Goal: Check status: Check status

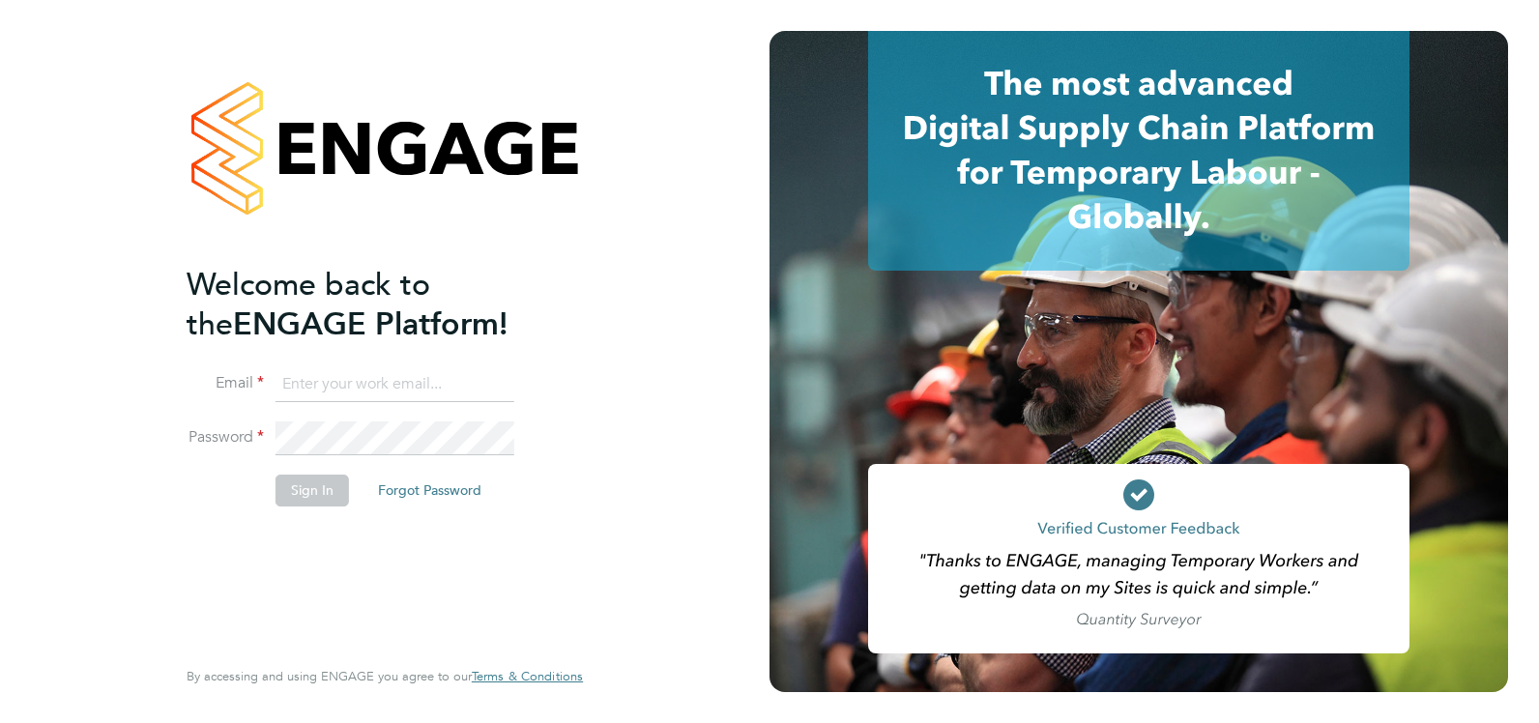
click at [416, 386] on input at bounding box center [394, 384] width 239 height 35
type input "kelseystephens@jjfox.com"
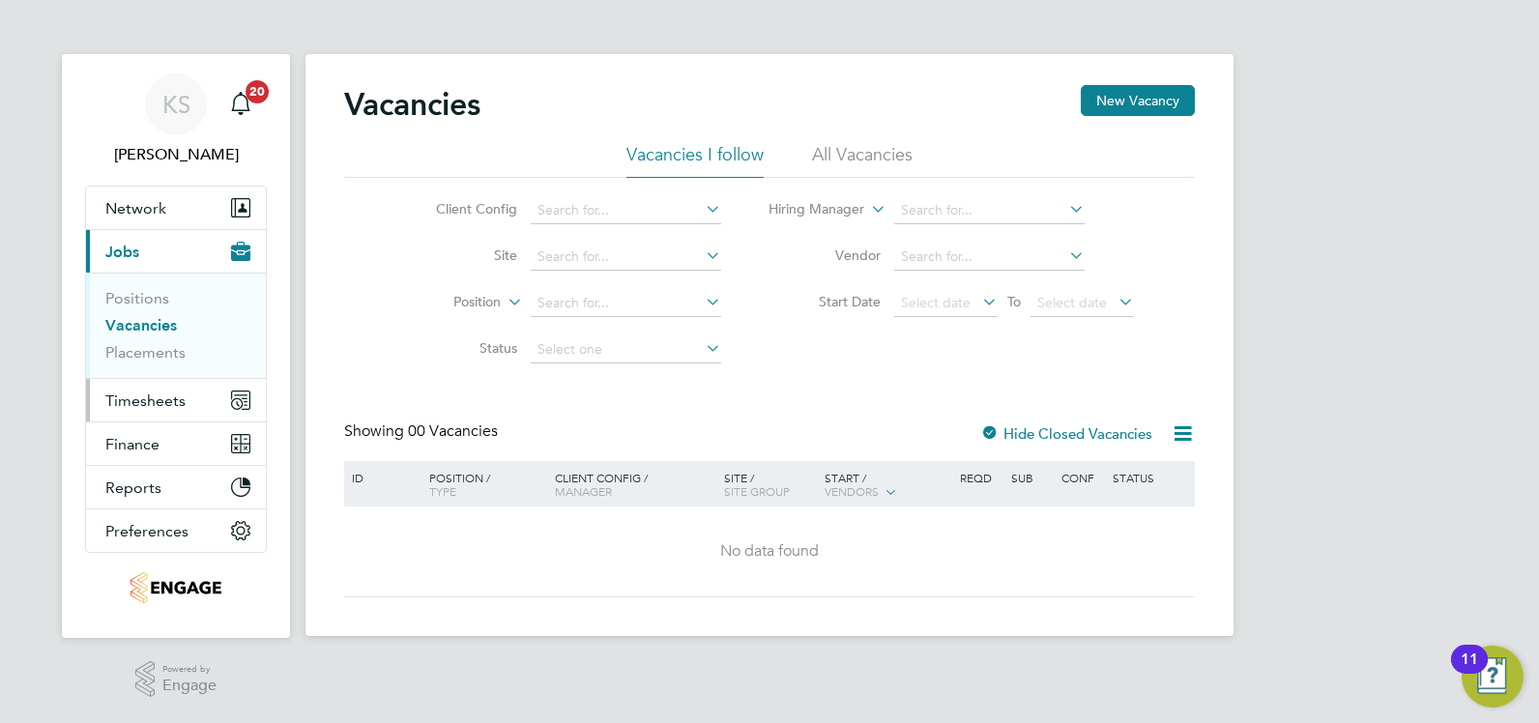
click at [154, 396] on span "Timesheets" at bounding box center [145, 400] width 80 height 18
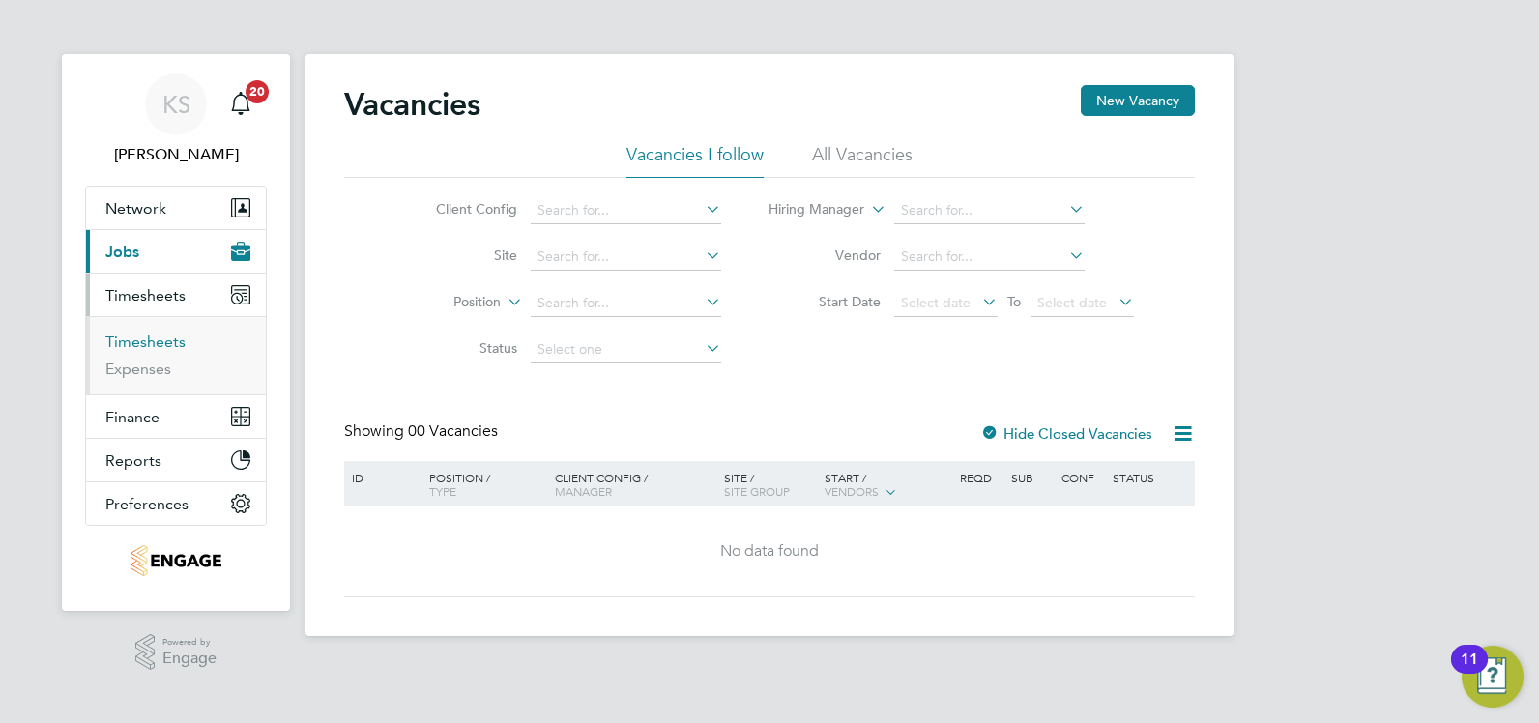
click at [156, 341] on link "Timesheets" at bounding box center [145, 341] width 80 height 18
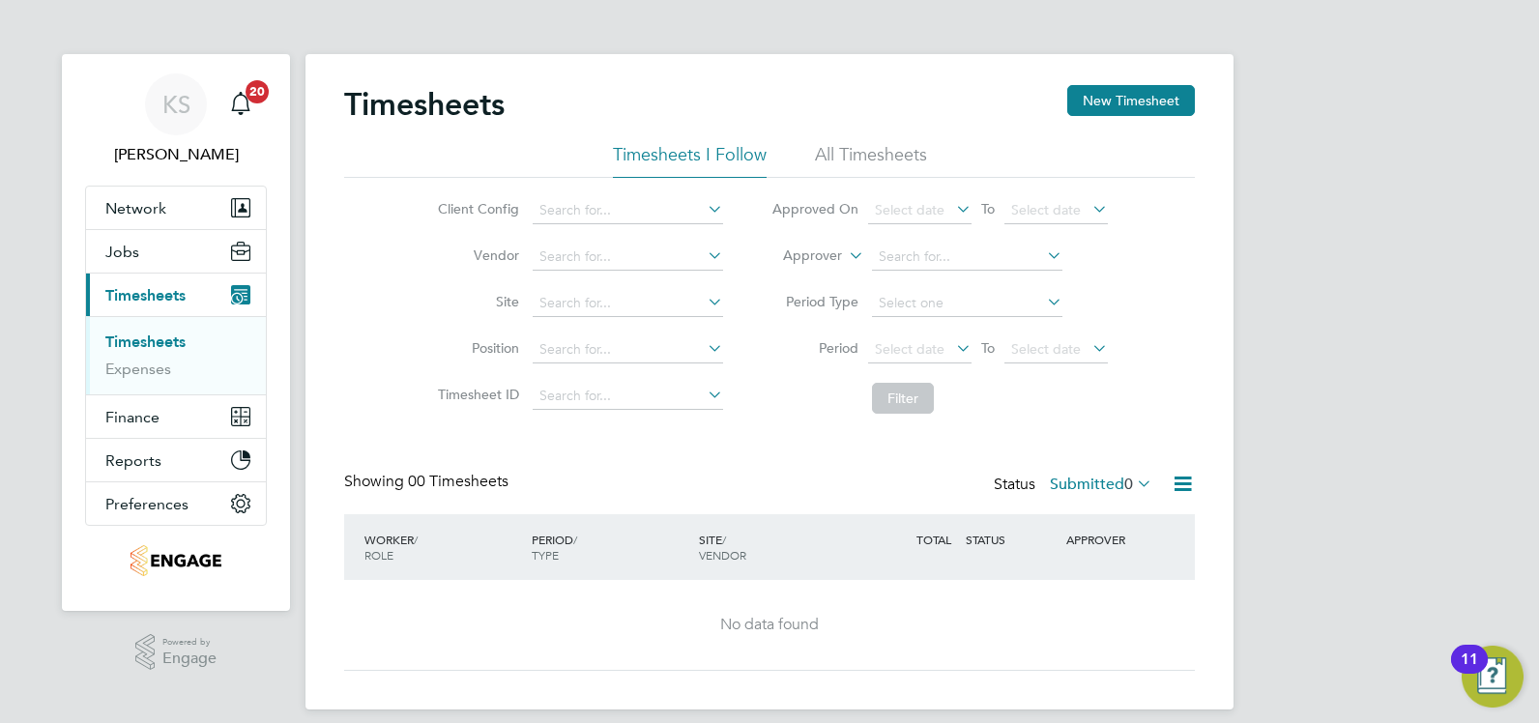
click at [1092, 494] on div "Status Submitted 0" at bounding box center [1075, 485] width 162 height 27
click at [1092, 488] on label "Submitted 0" at bounding box center [1101, 484] width 102 height 19
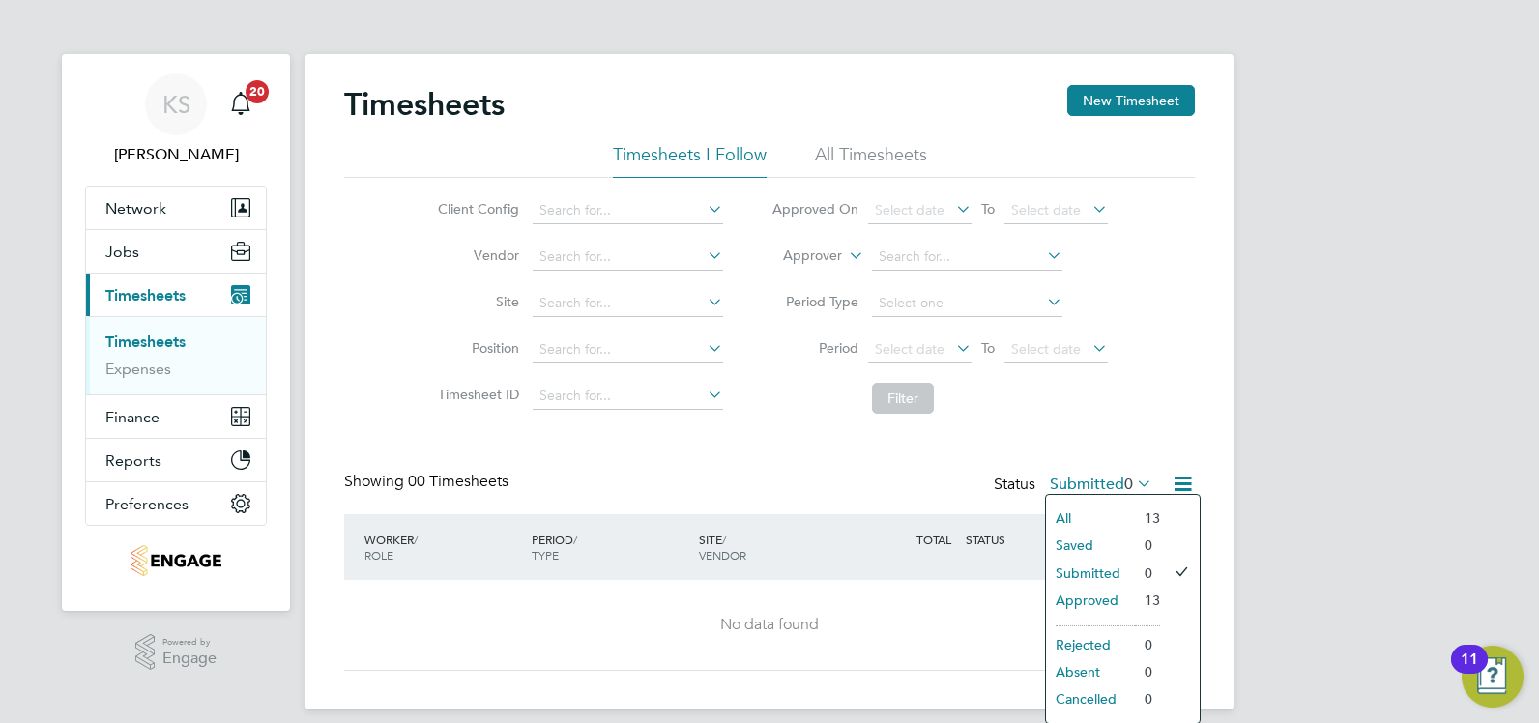
click at [1075, 591] on li "Approved" at bounding box center [1090, 600] width 89 height 27
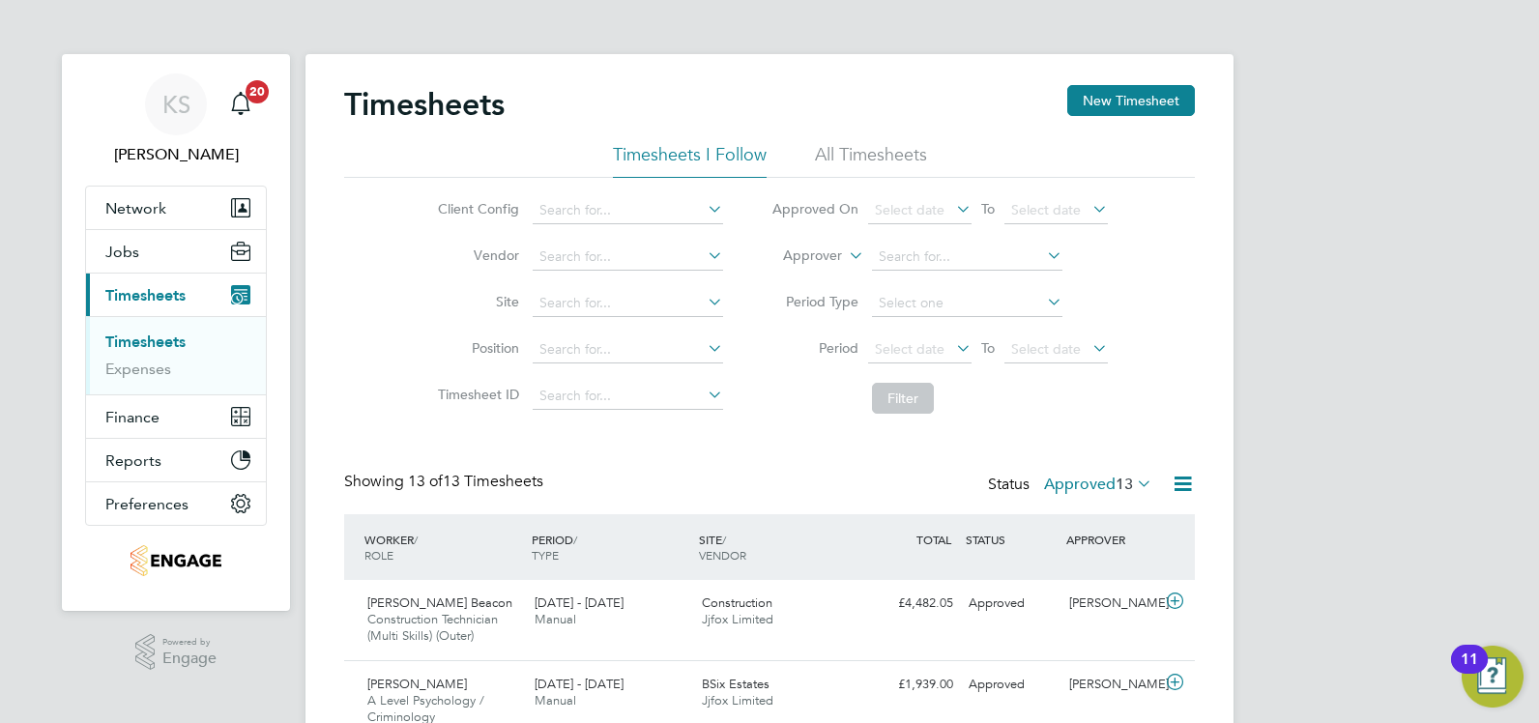
click at [905, 154] on li "All Timesheets" at bounding box center [871, 160] width 112 height 35
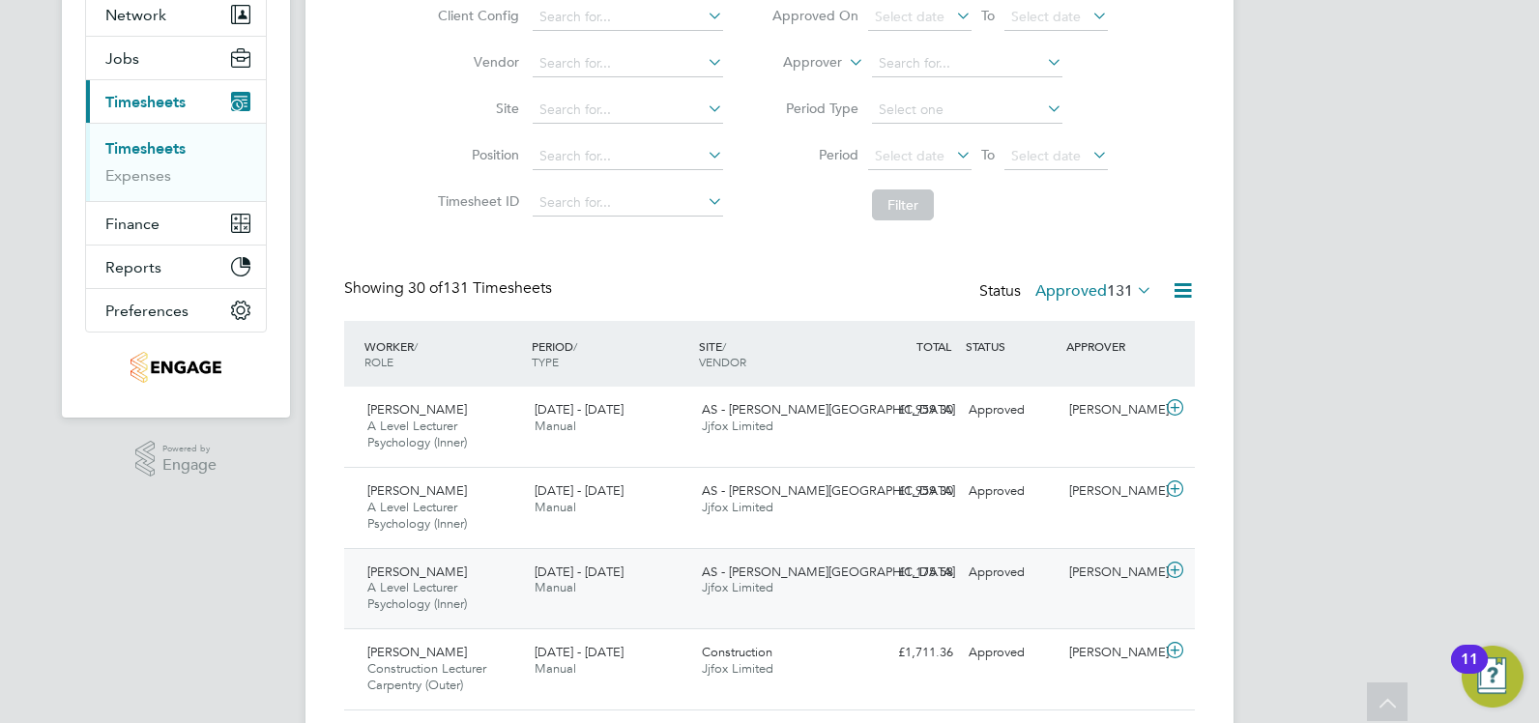
click at [959, 575] on div "£1,175.58 Approved" at bounding box center [910, 573] width 101 height 32
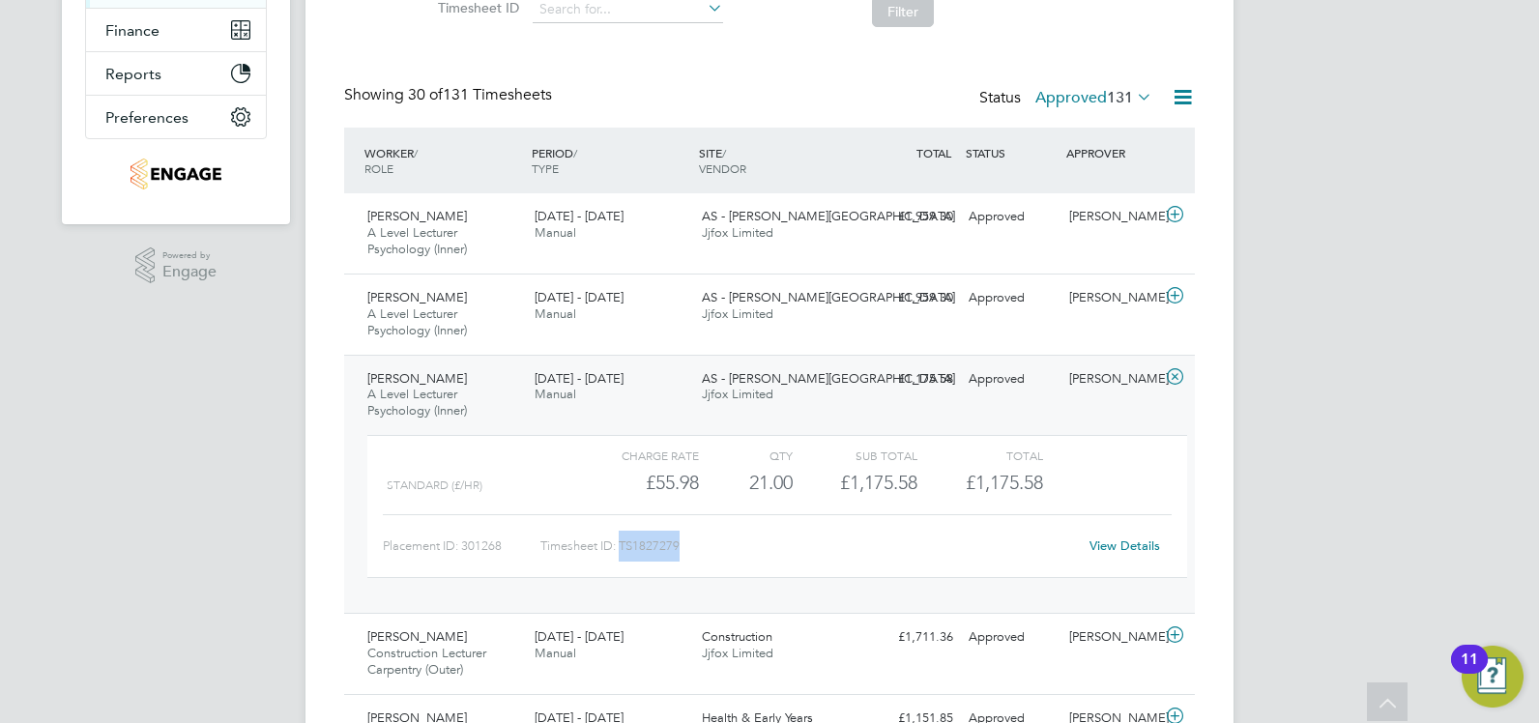
drag, startPoint x: 683, startPoint y: 541, endPoint x: 622, endPoint y: 551, distance: 61.7
click at [622, 551] on div "Timesheet ID: TS1827279" at bounding box center [808, 546] width 536 height 31
copy div "TS1827279"
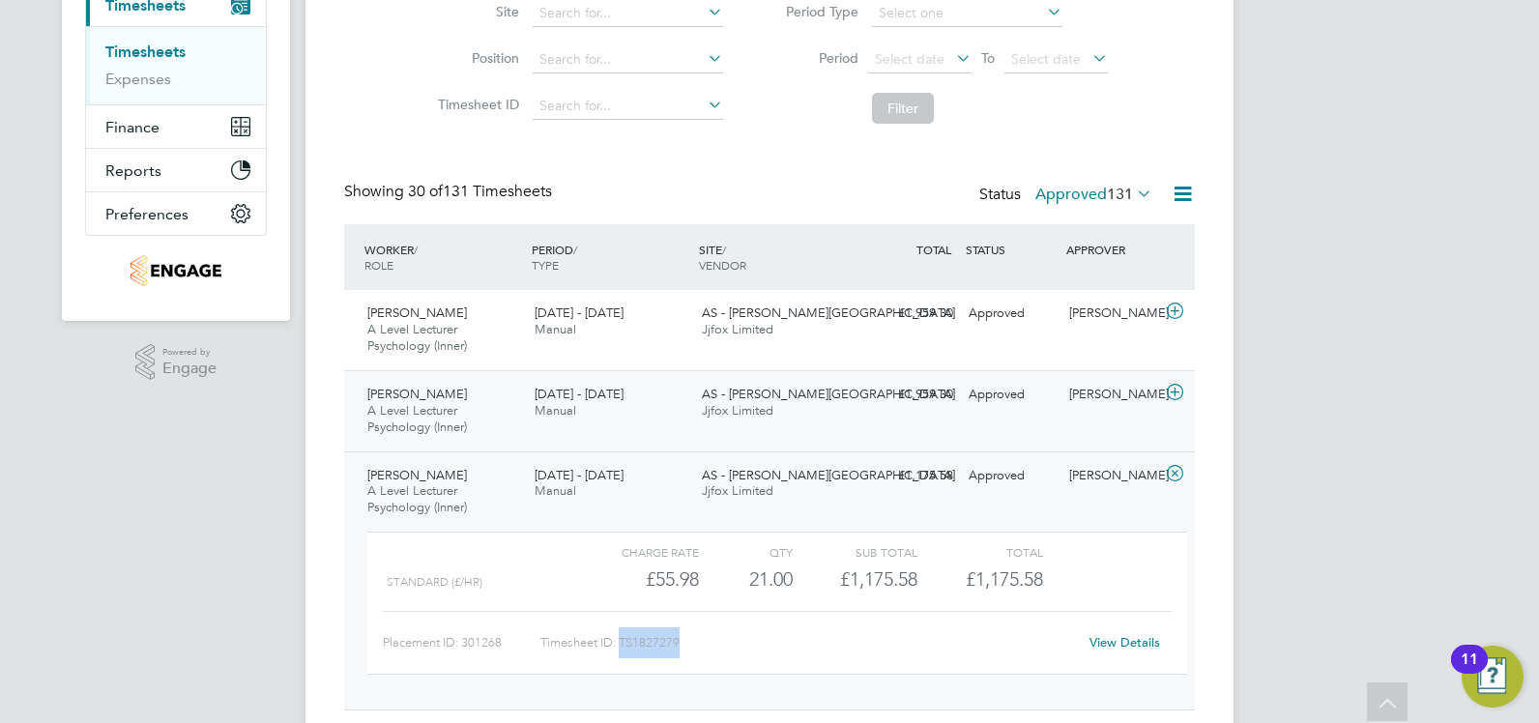
scroll to position [97, 0]
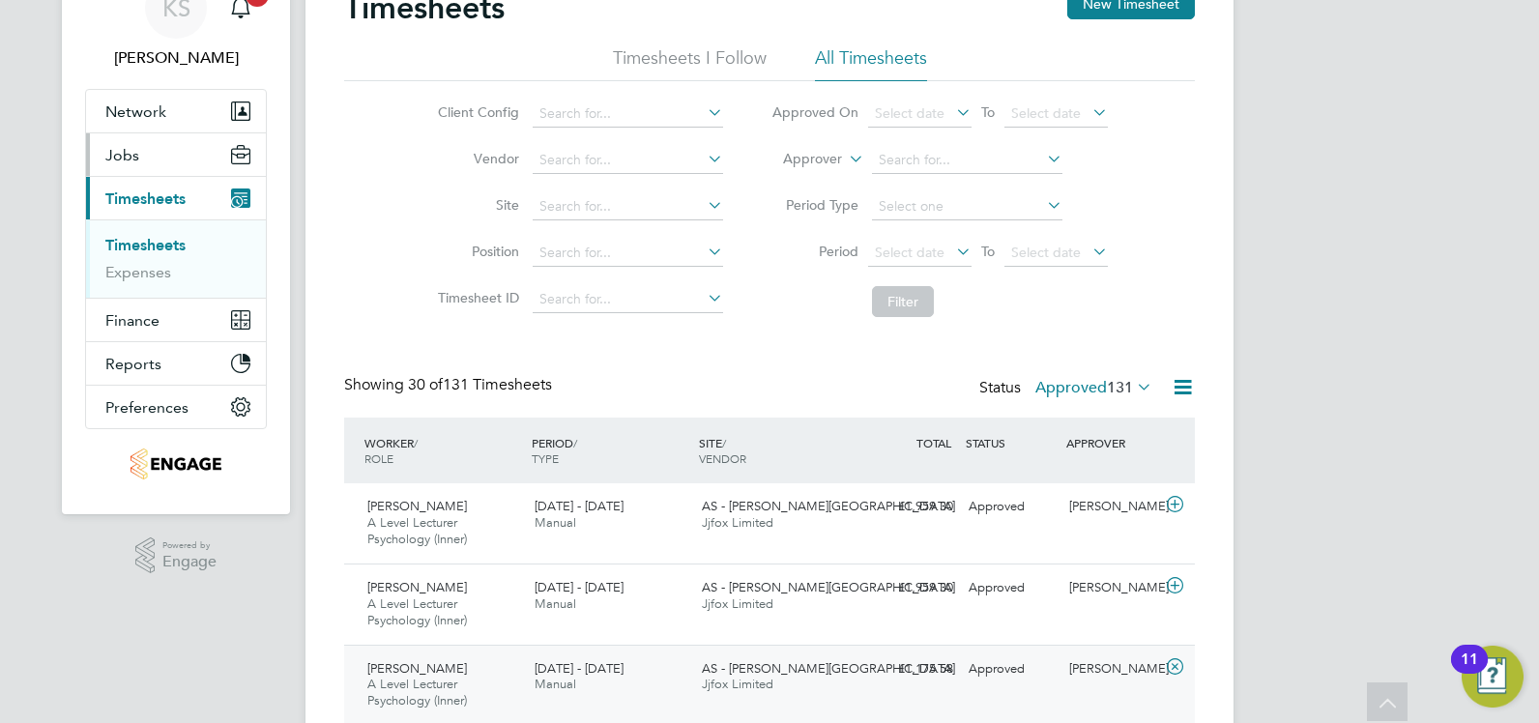
click at [135, 160] on span "Jobs" at bounding box center [122, 155] width 34 height 18
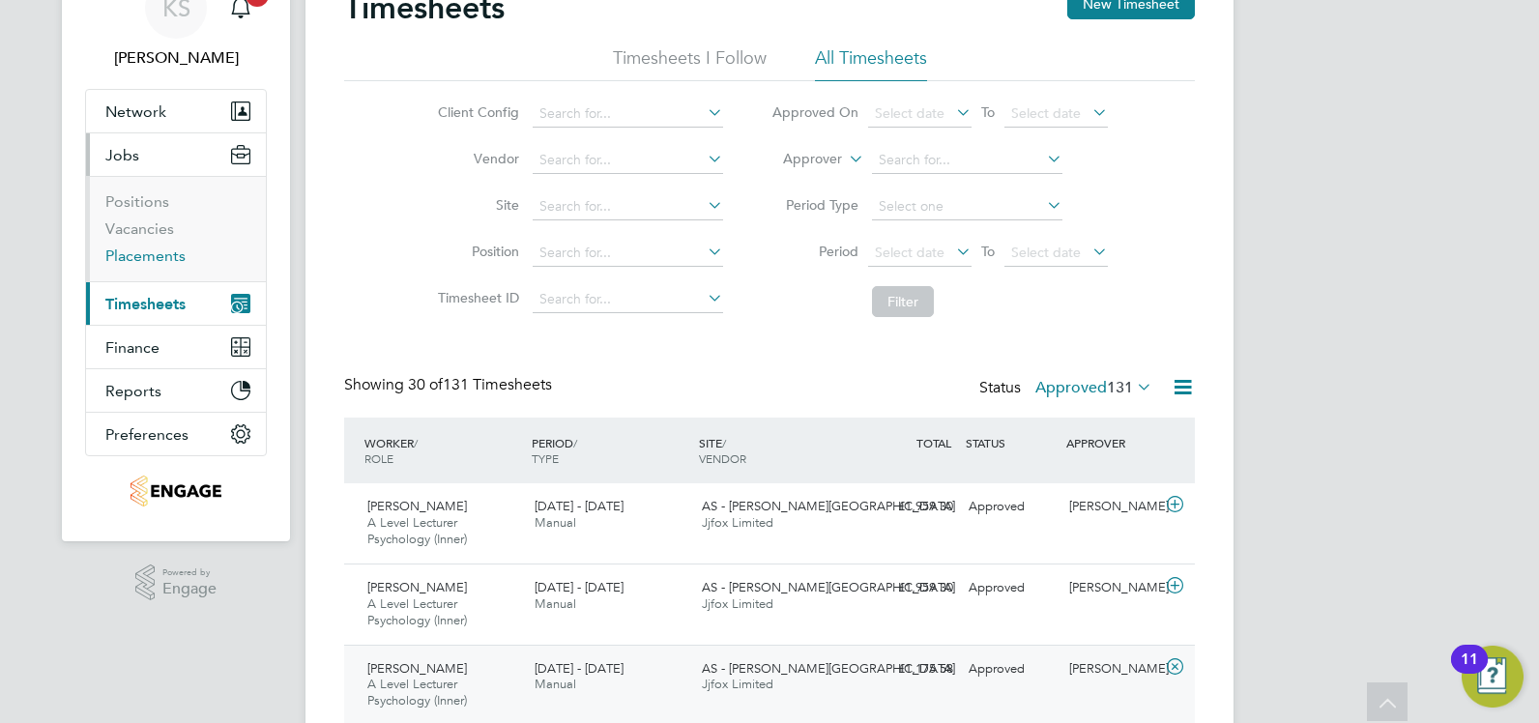
click at [148, 251] on link "Placements" at bounding box center [145, 255] width 80 height 18
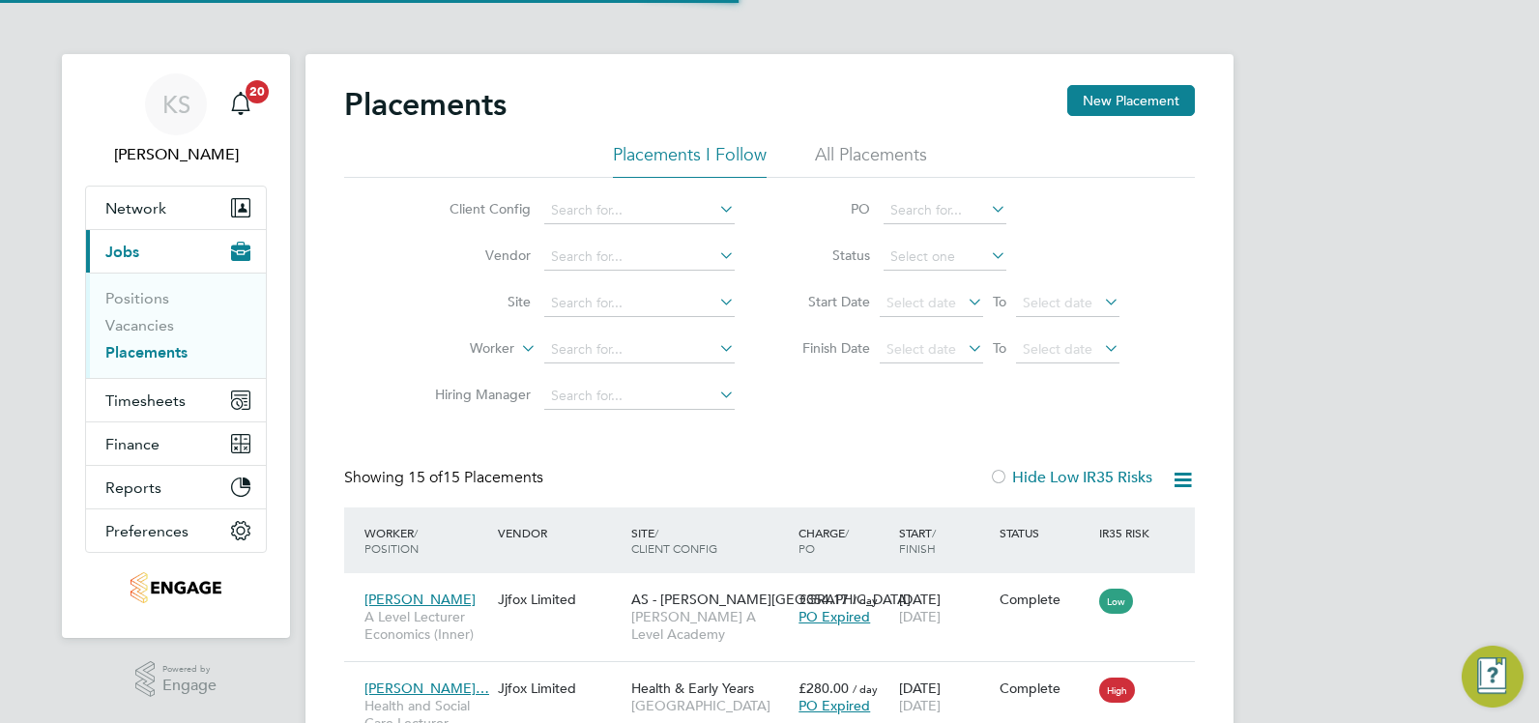
scroll to position [72, 168]
click at [861, 152] on li "All Placements" at bounding box center [871, 160] width 112 height 35
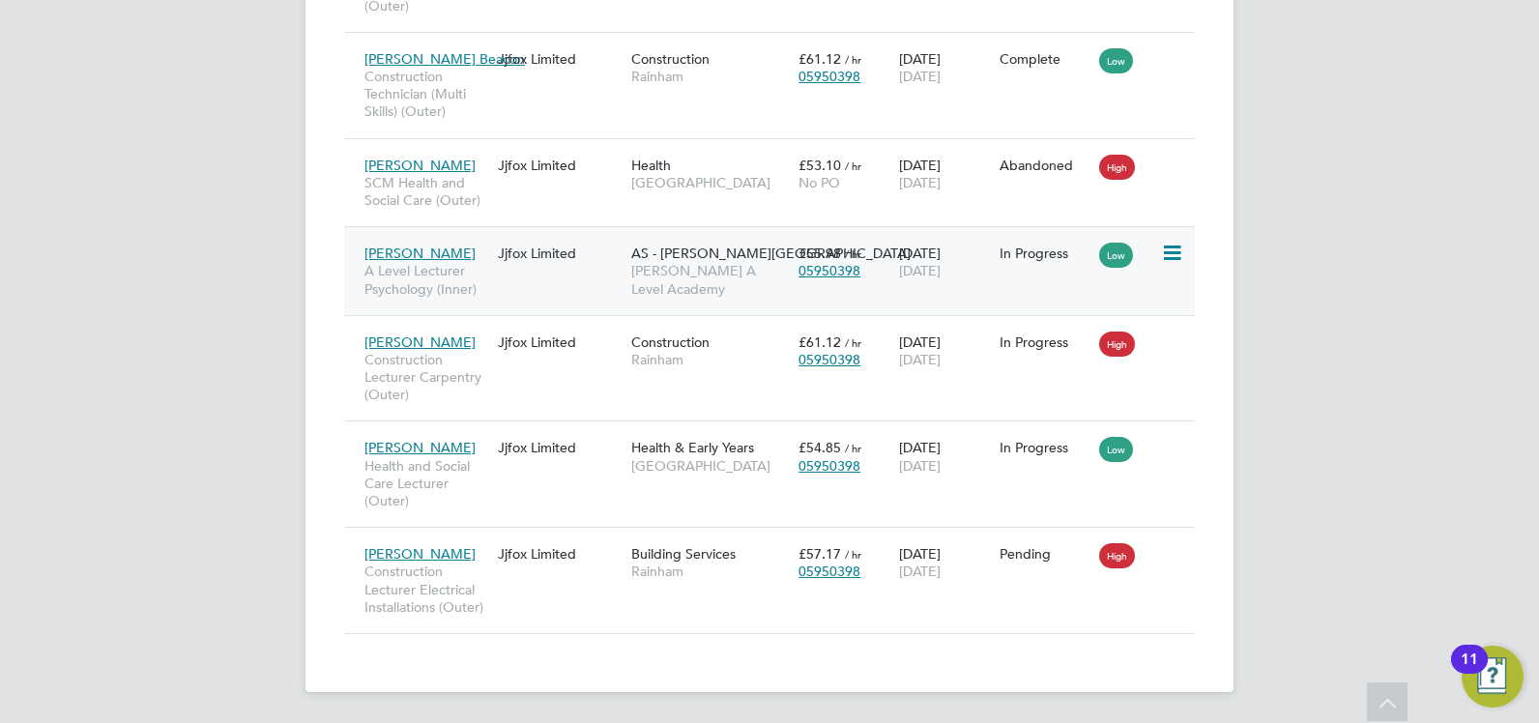
click at [576, 246] on div "Jjfox Limited" at bounding box center [559, 253] width 133 height 37
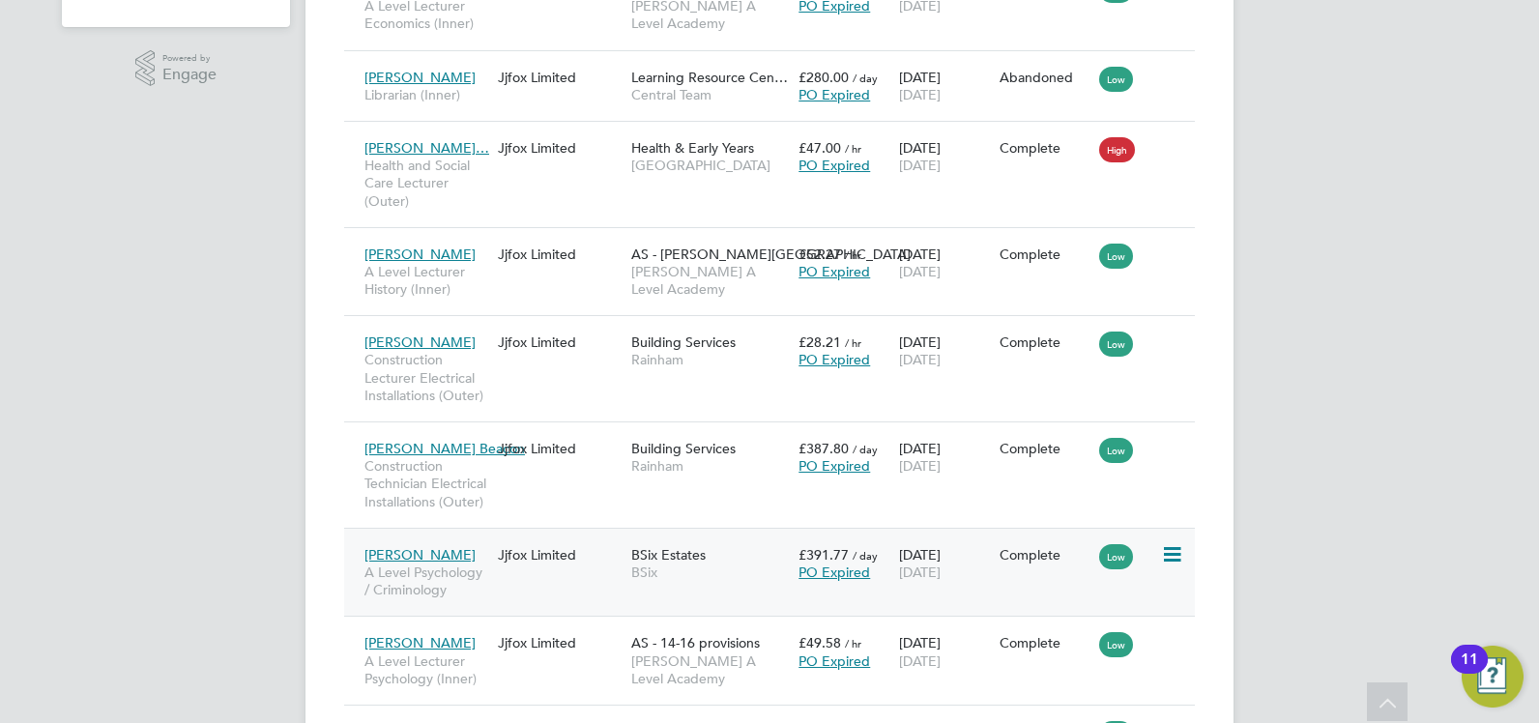
scroll to position [128, 0]
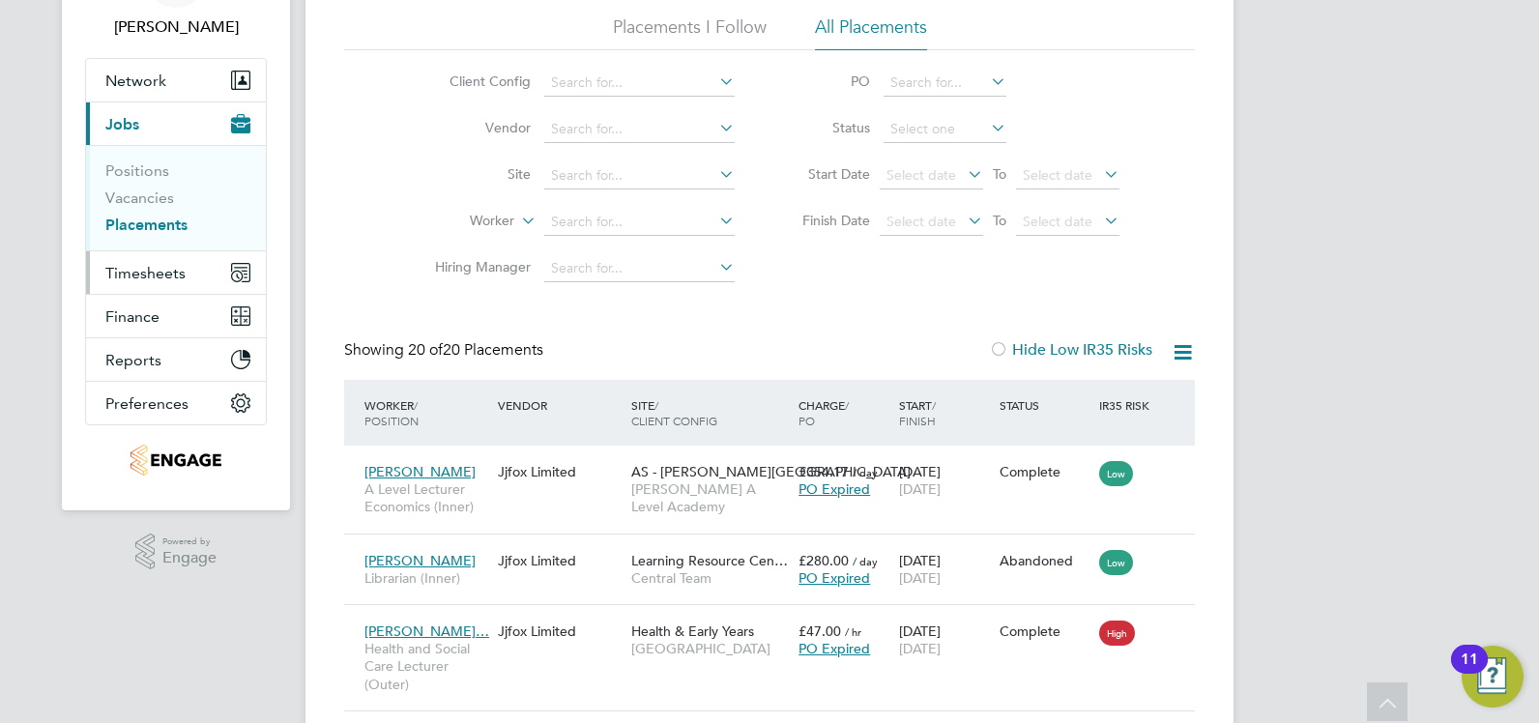
click at [140, 275] on span "Timesheets" at bounding box center [145, 273] width 80 height 18
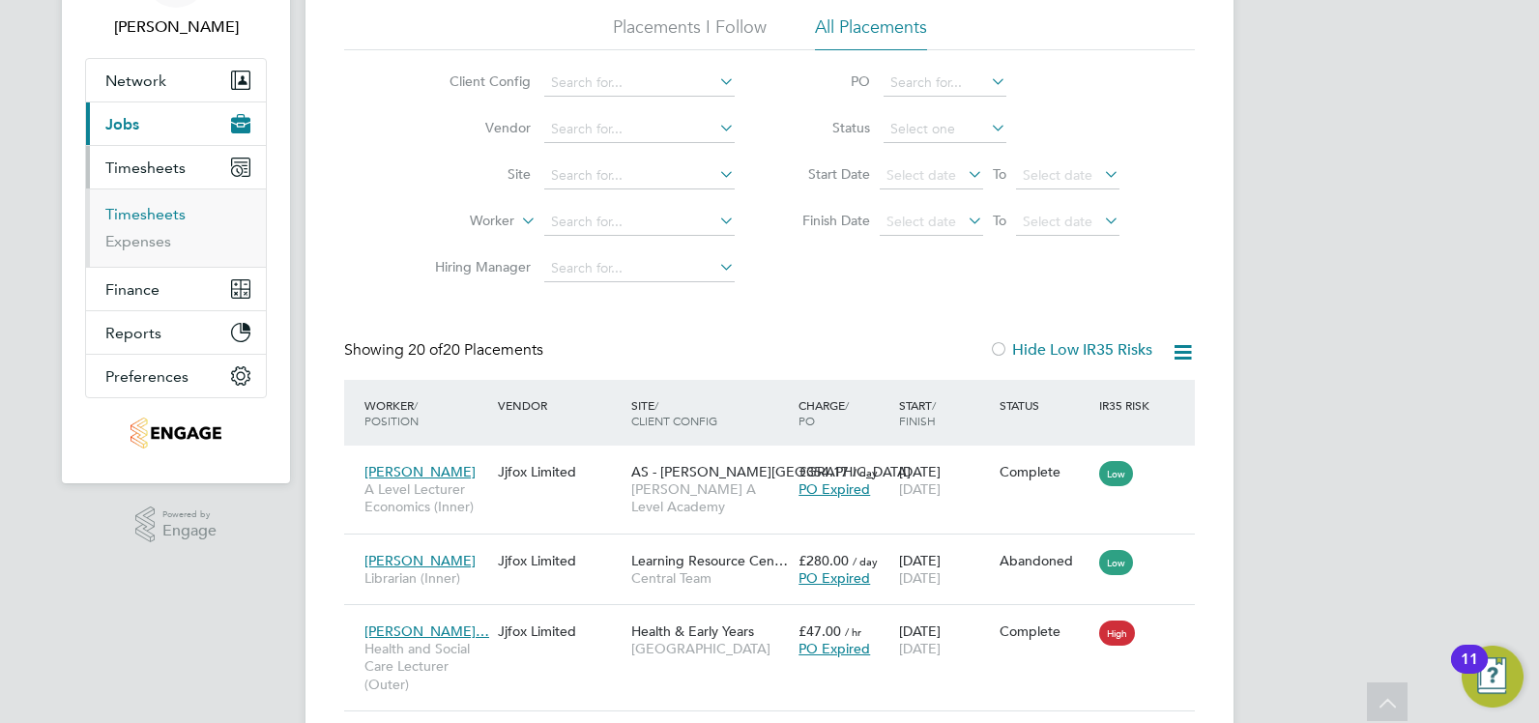
click at [144, 215] on link "Timesheets" at bounding box center [145, 214] width 80 height 18
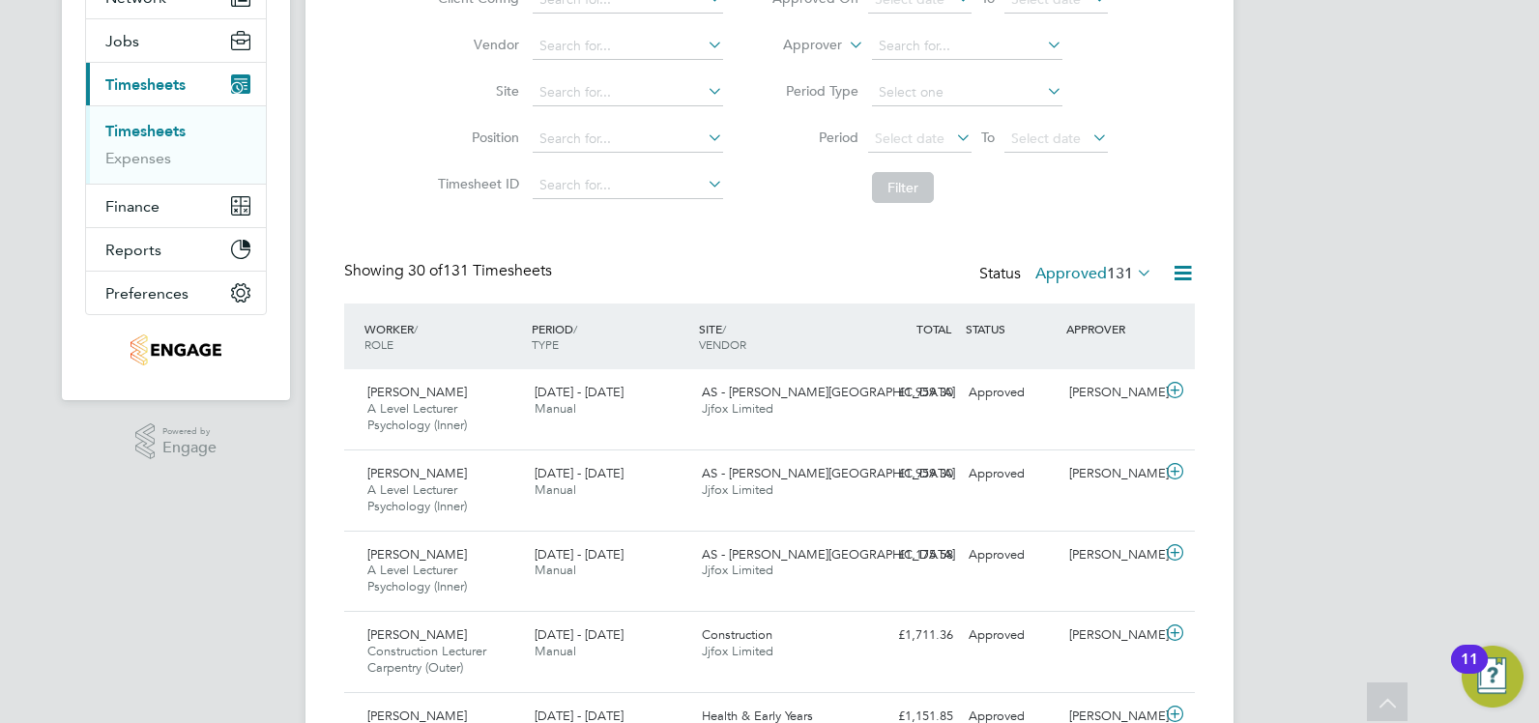
scroll to position [10, 10]
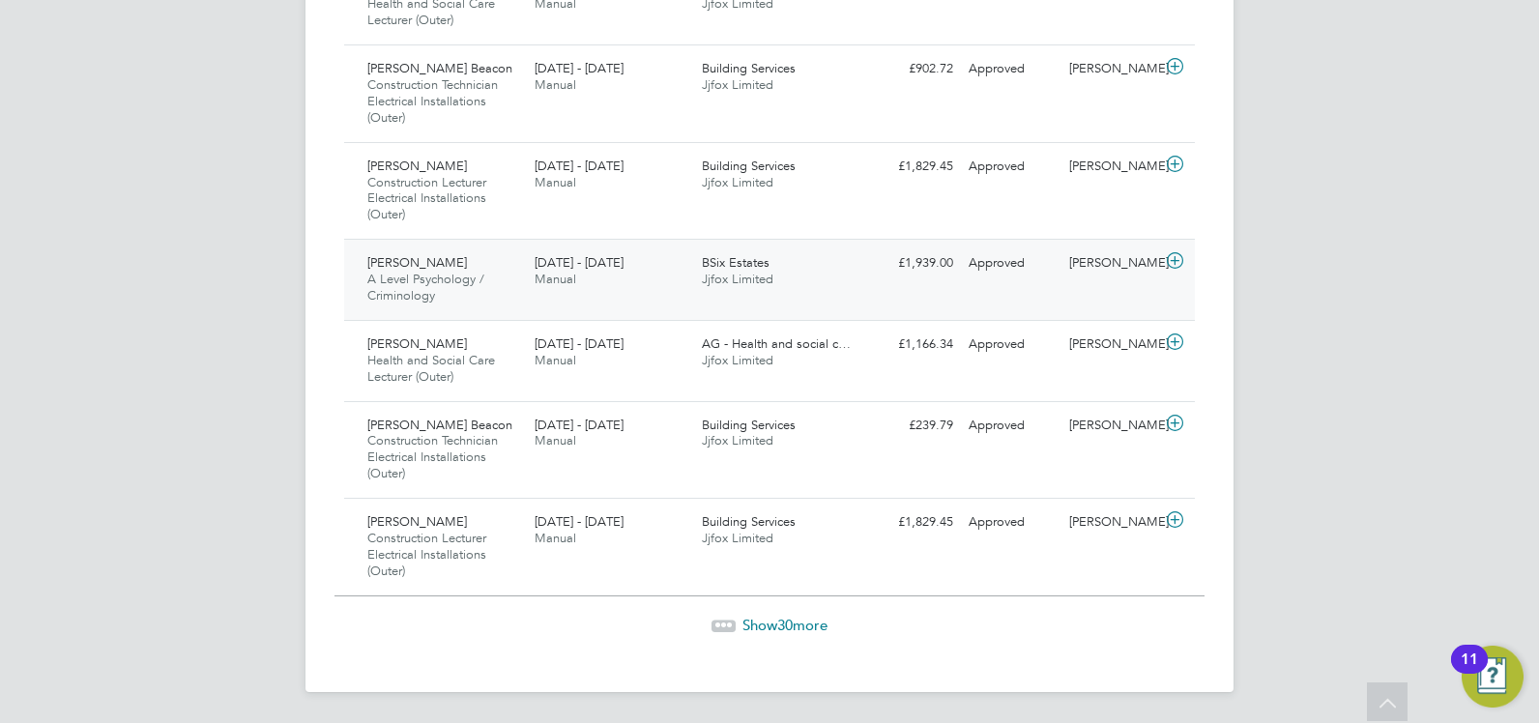
click at [771, 275] on span "Jjfox Limited" at bounding box center [738, 279] width 72 height 16
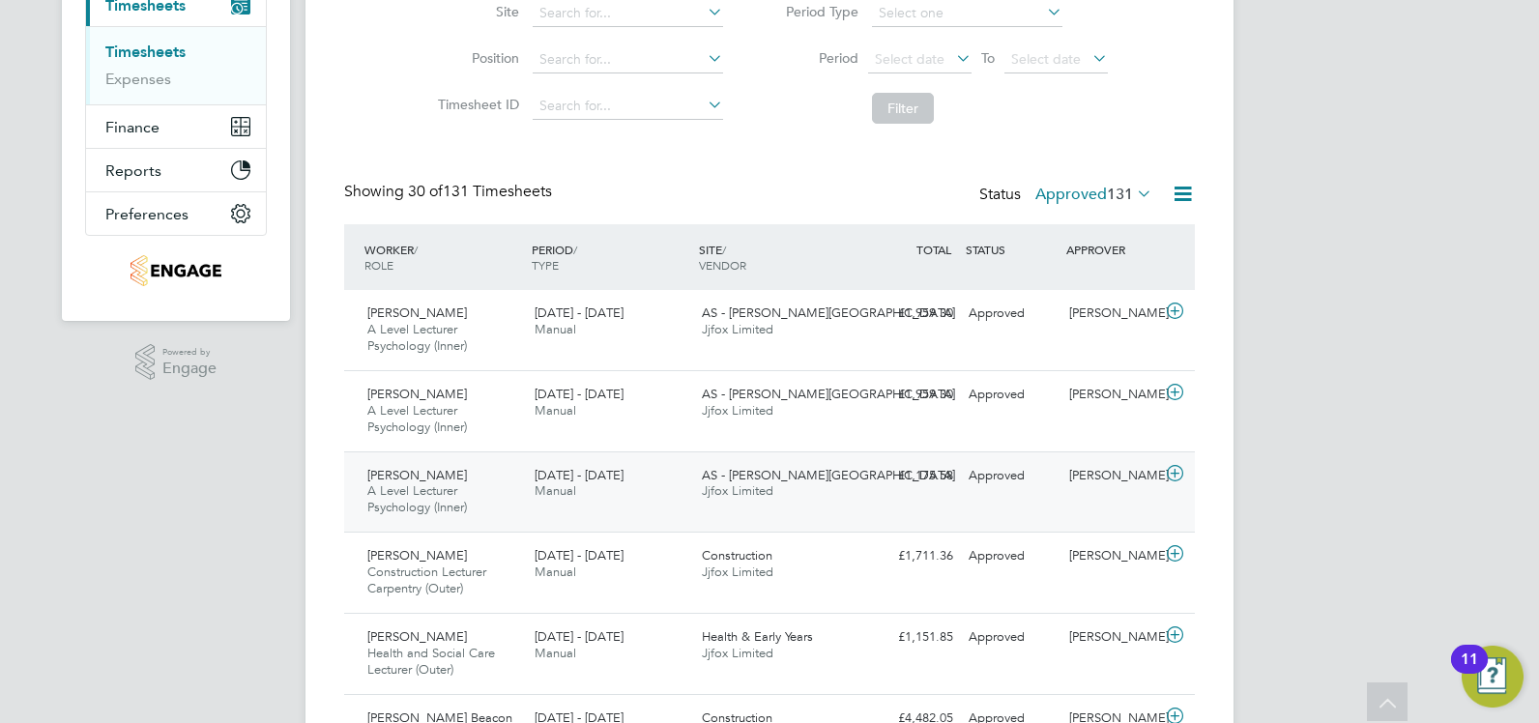
click at [748, 485] on span "Jjfox Limited" at bounding box center [738, 490] width 72 height 16
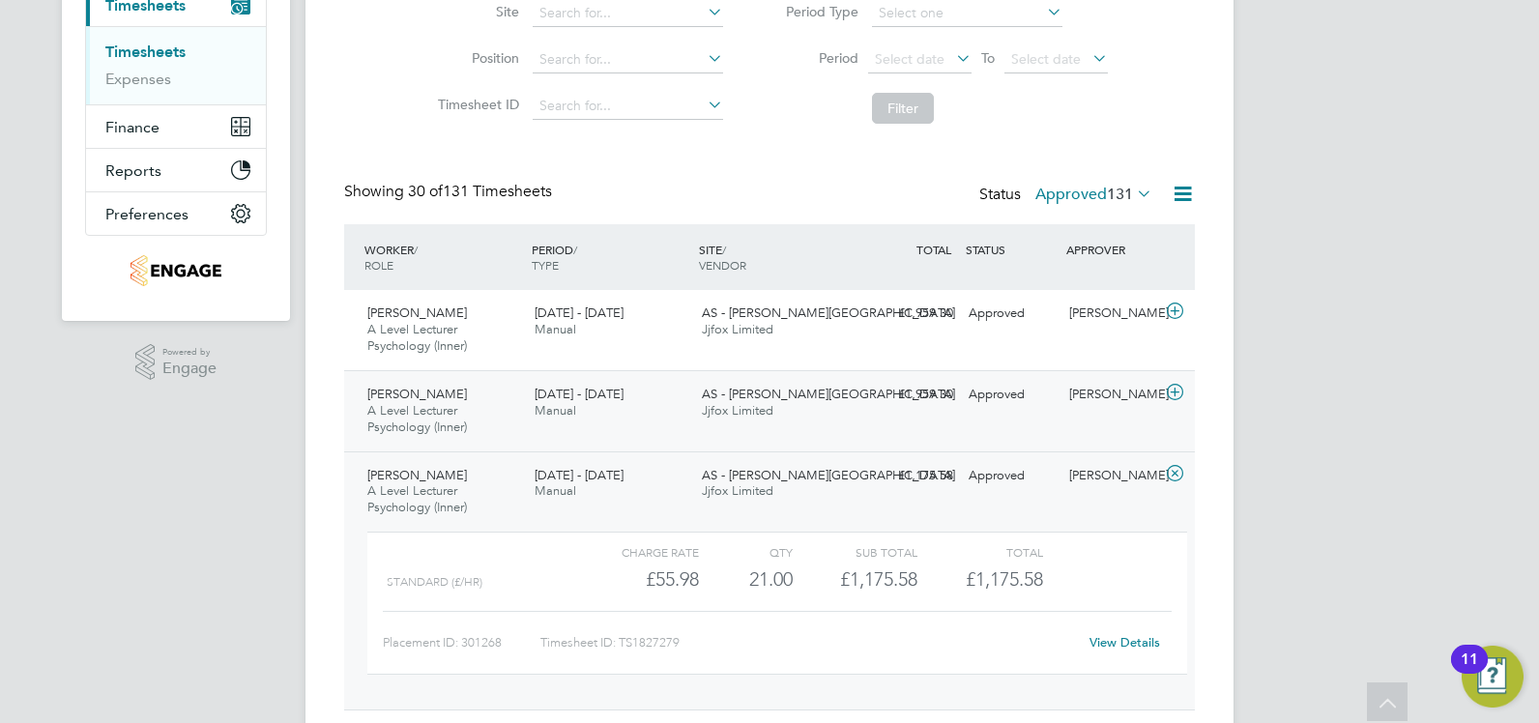
click at [758, 405] on span "Jjfox Limited" at bounding box center [738, 410] width 72 height 16
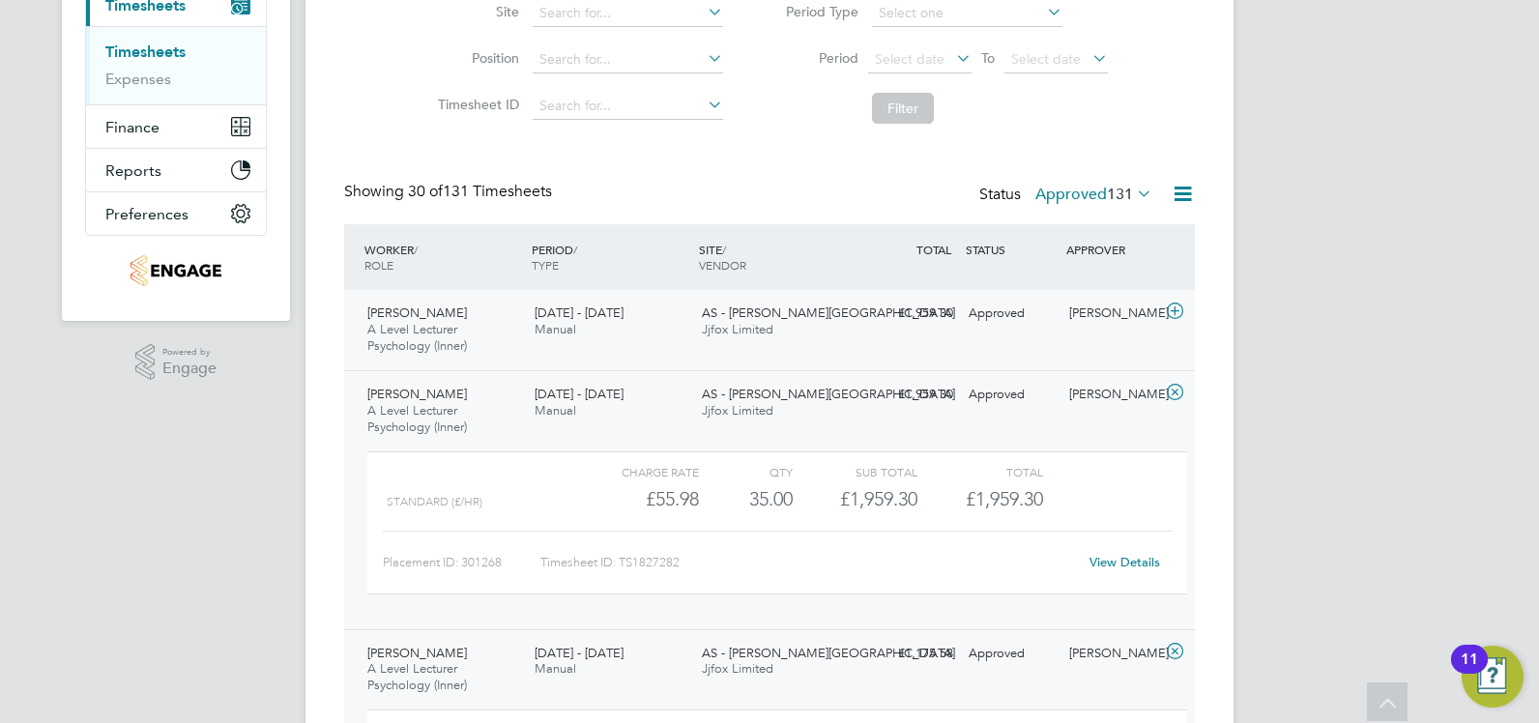
click at [738, 324] on span "Jjfox Limited" at bounding box center [738, 329] width 72 height 16
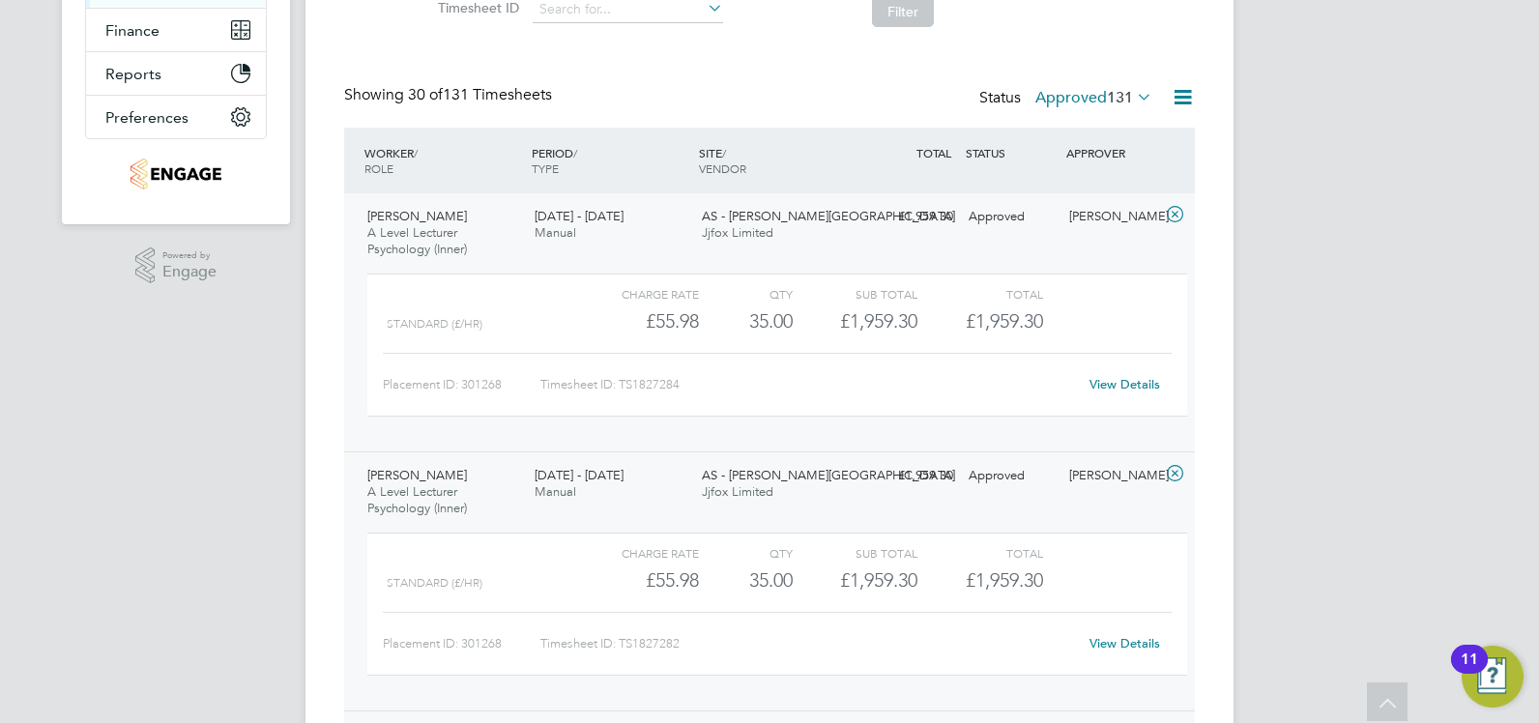
click at [774, 311] on div "35.00" at bounding box center [746, 321] width 94 height 32
click at [1169, 217] on icon at bounding box center [1175, 214] width 24 height 15
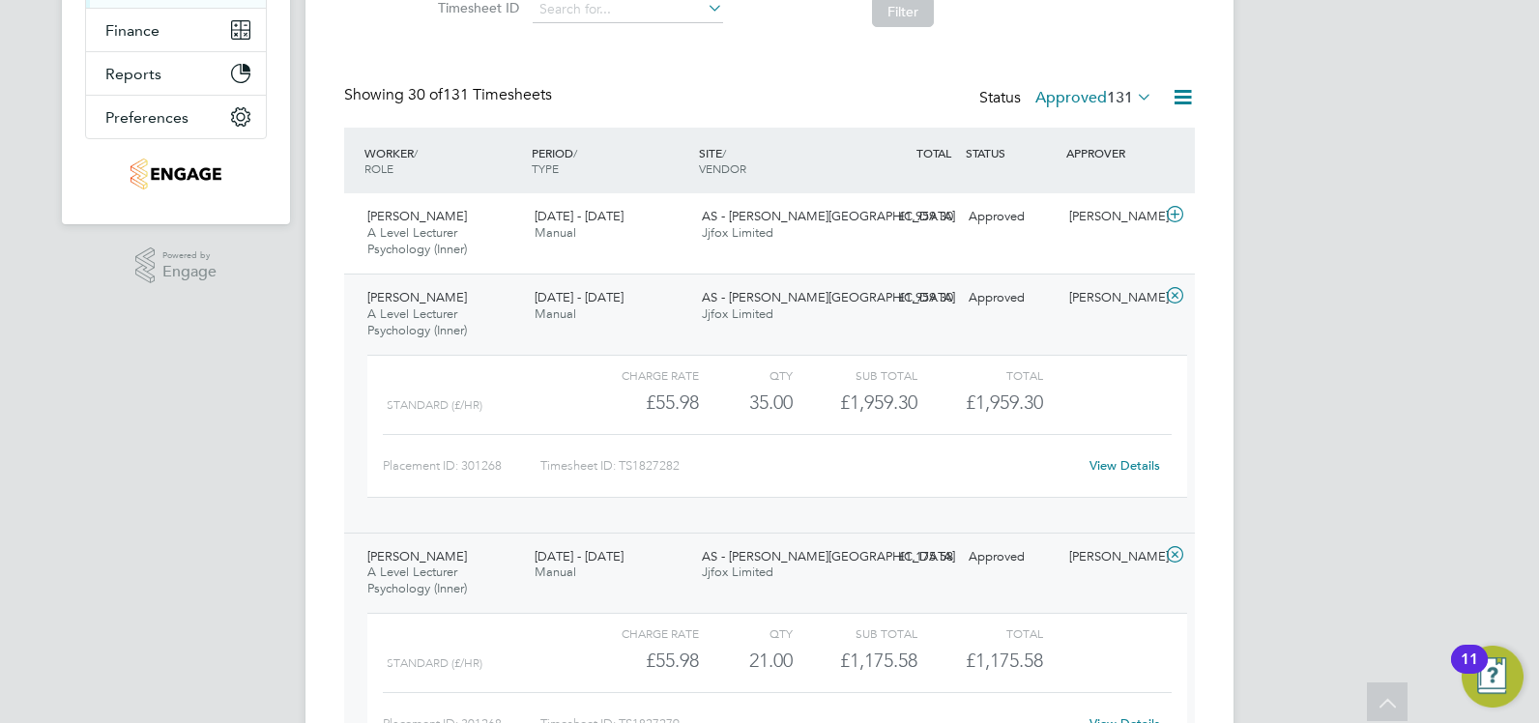
click at [1178, 289] on icon at bounding box center [1175, 295] width 24 height 15
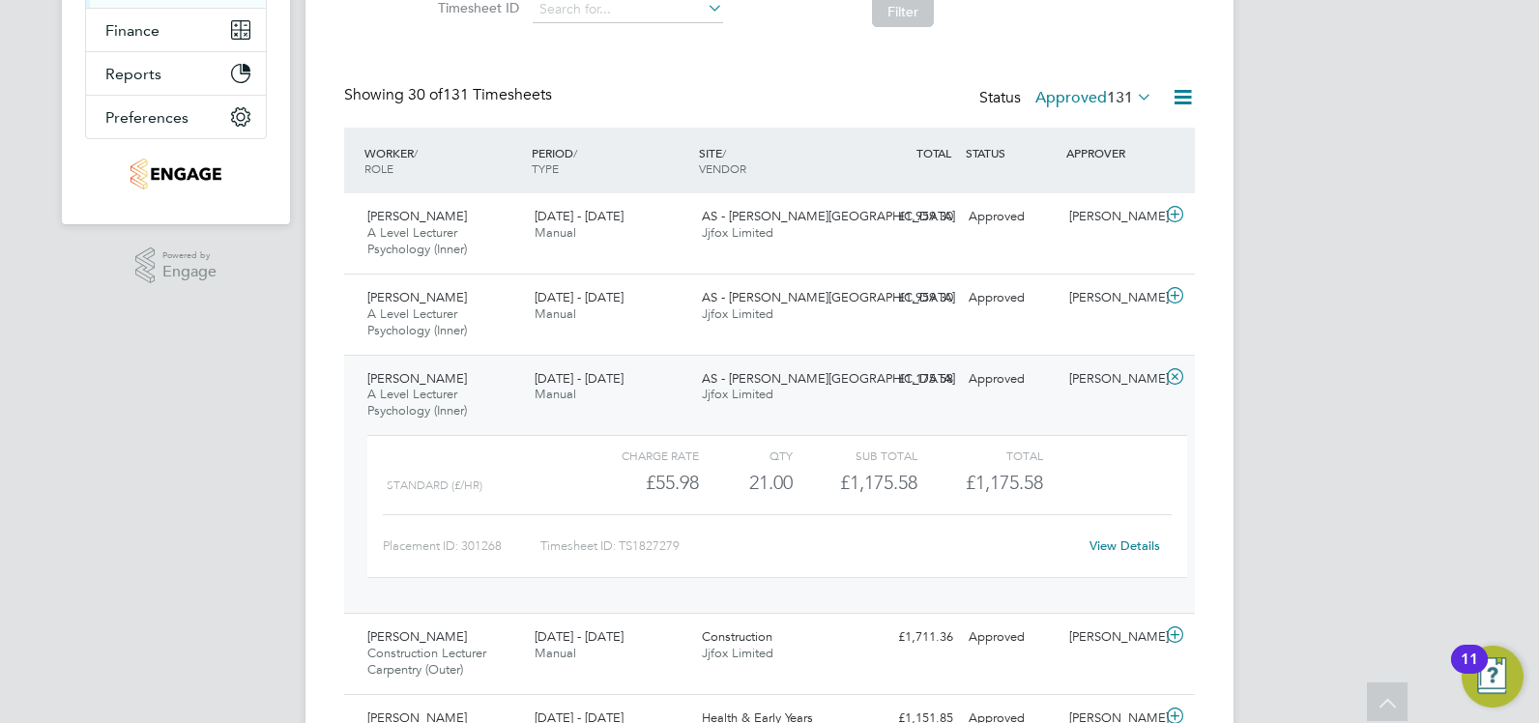
scroll to position [483, 0]
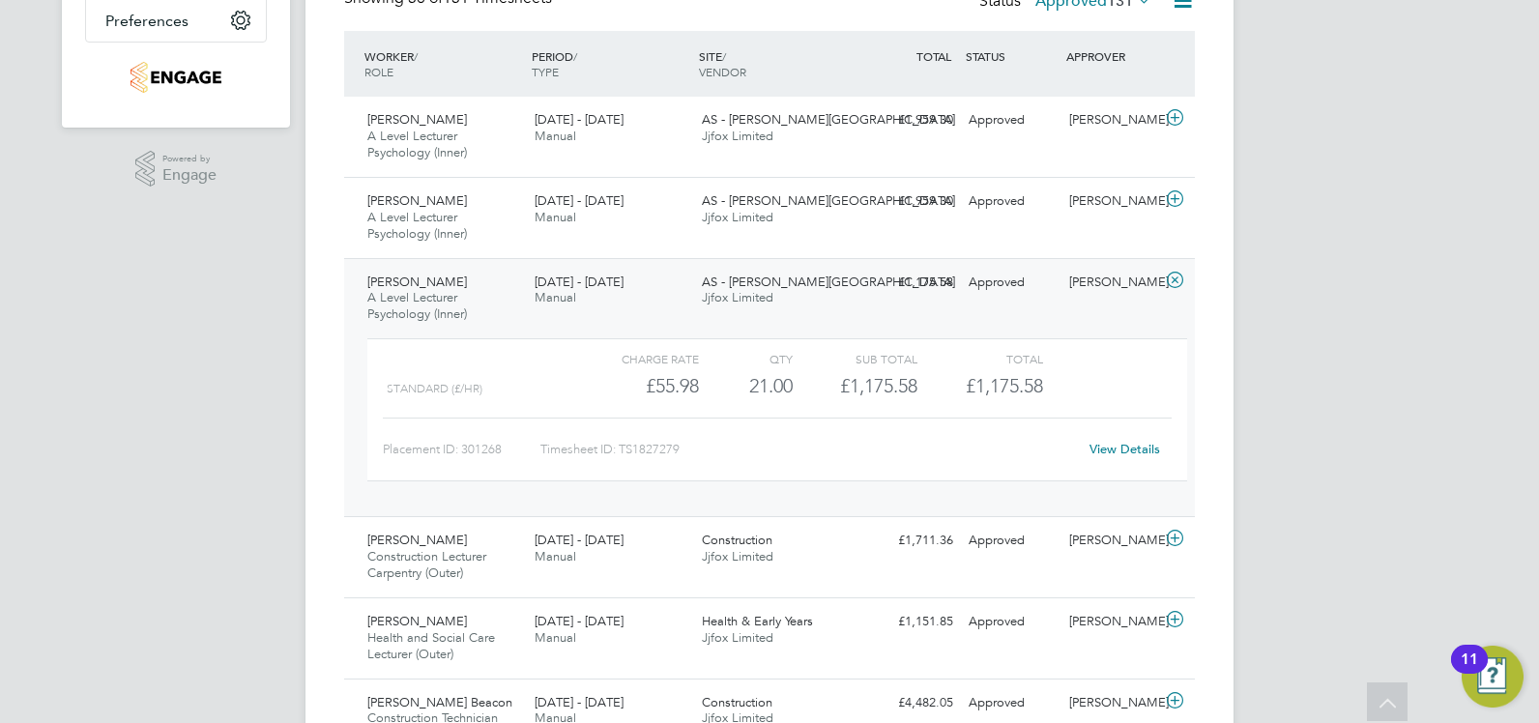
click at [1171, 281] on icon at bounding box center [1175, 280] width 24 height 15
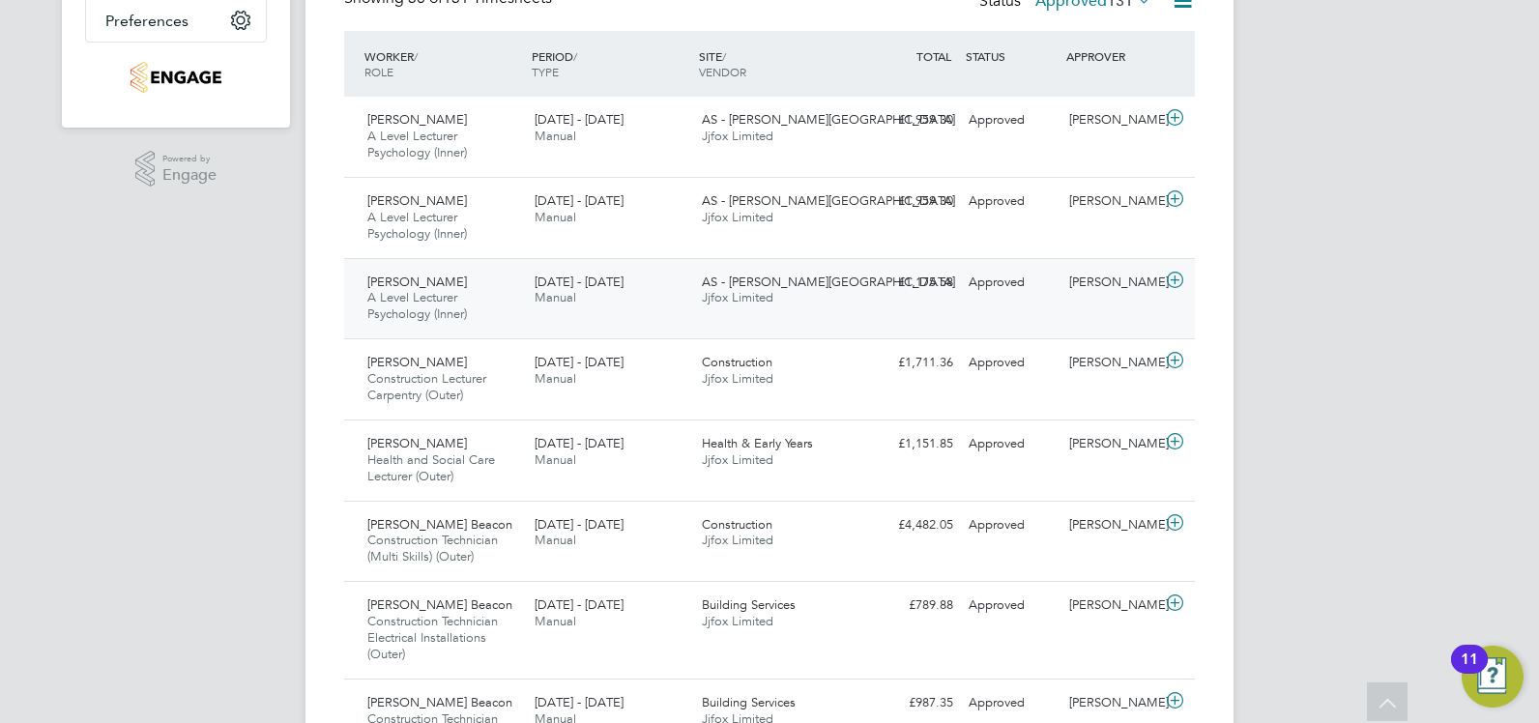
click at [893, 310] on div "Fitzroy Sutherland A Level Lecturer Psychology (Inner) 1 - 7 Sep 2025 1 - 7 Sep…" at bounding box center [769, 298] width 851 height 81
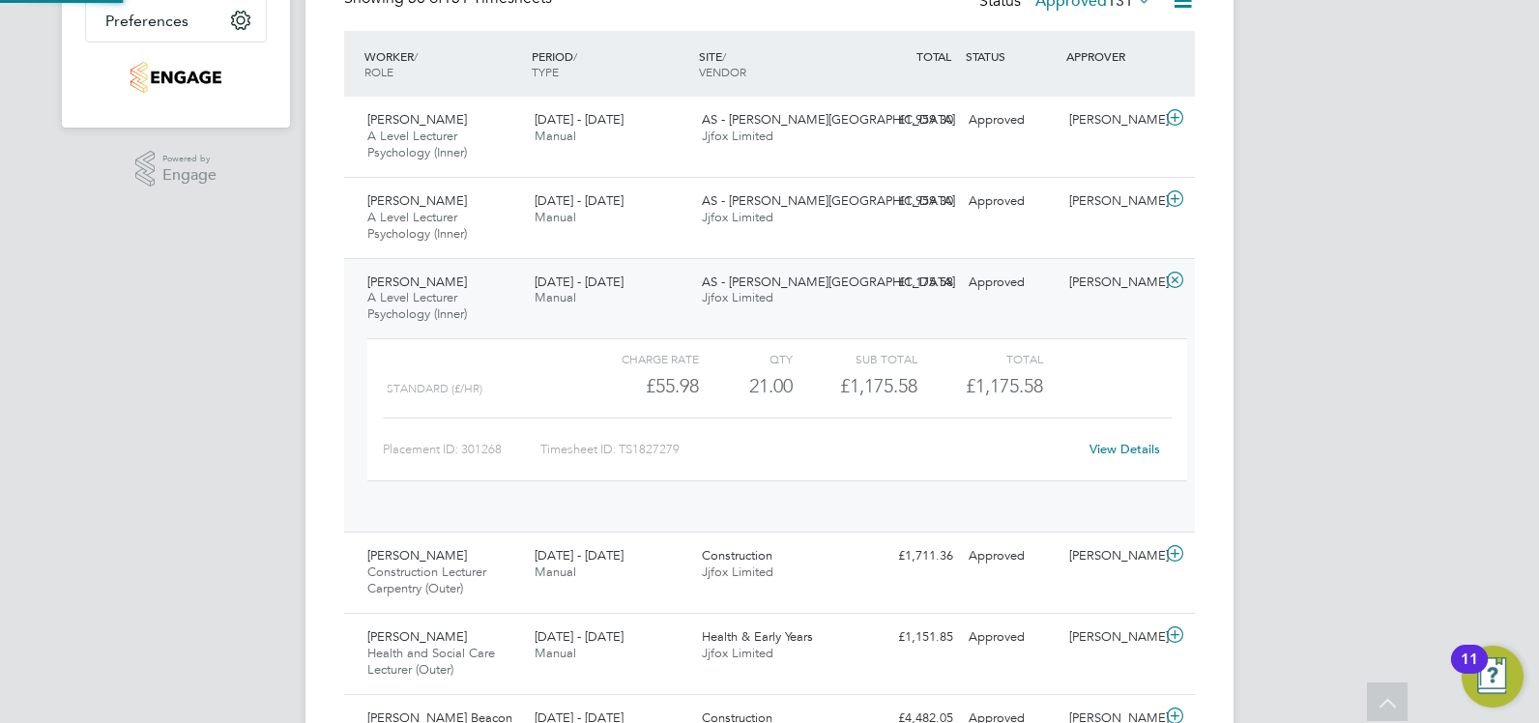
scroll to position [33, 188]
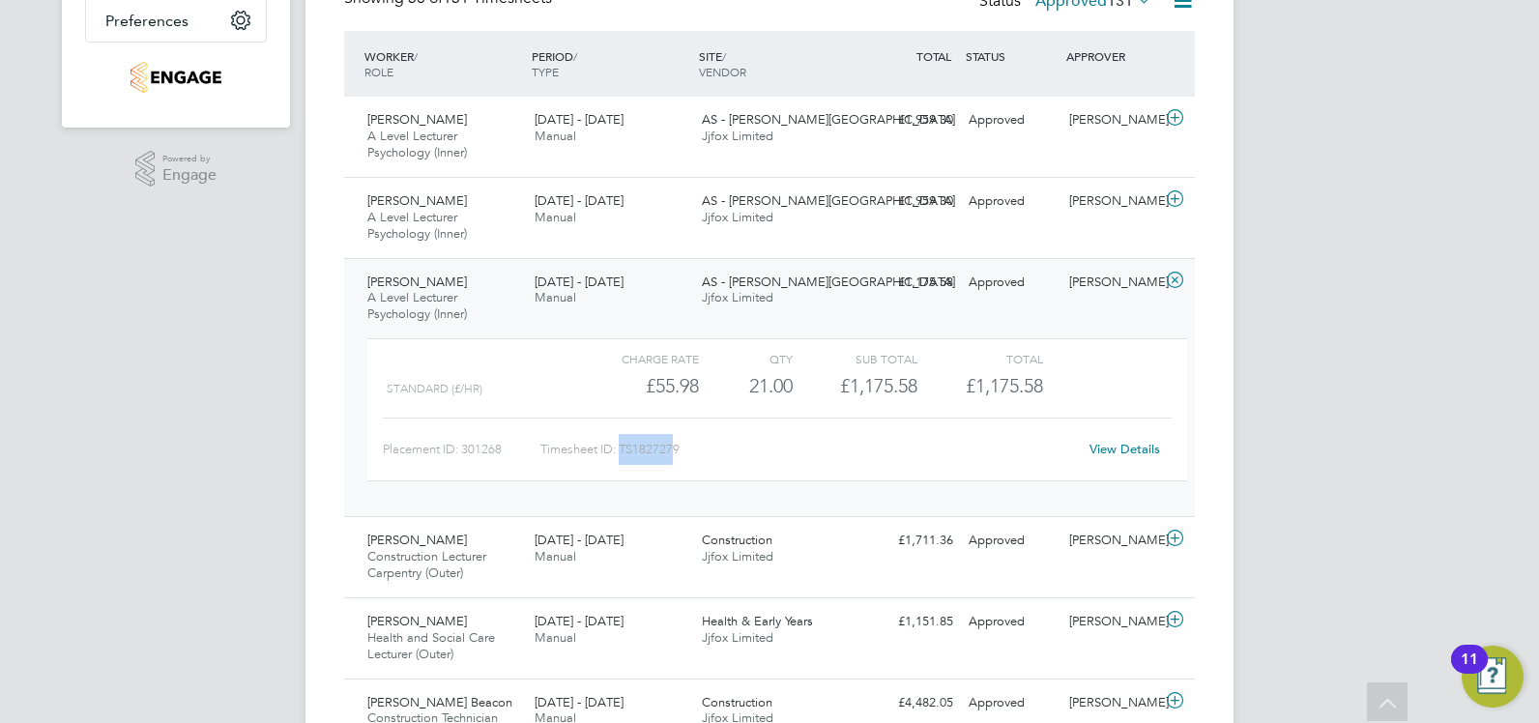
drag, startPoint x: 675, startPoint y: 451, endPoint x: 621, endPoint y: 448, distance: 53.2
click at [621, 448] on div "Timesheet ID: TS1827279" at bounding box center [808, 449] width 536 height 31
drag, startPoint x: 621, startPoint y: 448, endPoint x: 691, endPoint y: 453, distance: 69.8
click at [691, 453] on div "Timesheet ID: TS1827279" at bounding box center [808, 449] width 536 height 31
drag, startPoint x: 683, startPoint y: 449, endPoint x: 621, endPoint y: 451, distance: 61.9
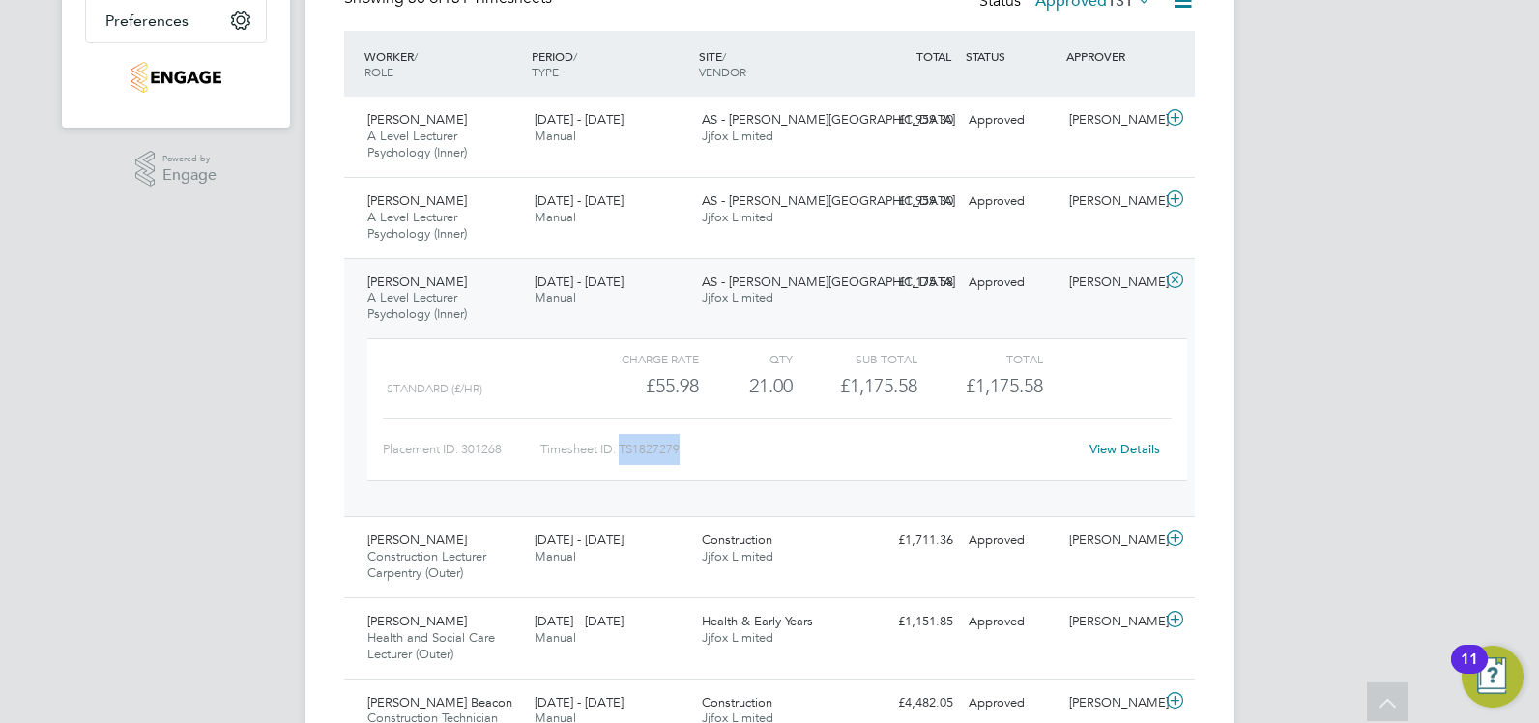
click at [621, 451] on div "Timesheet ID: TS1827279" at bounding box center [808, 449] width 536 height 31
copy div "TS1827279"
click at [967, 271] on div "Approved" at bounding box center [1011, 283] width 101 height 32
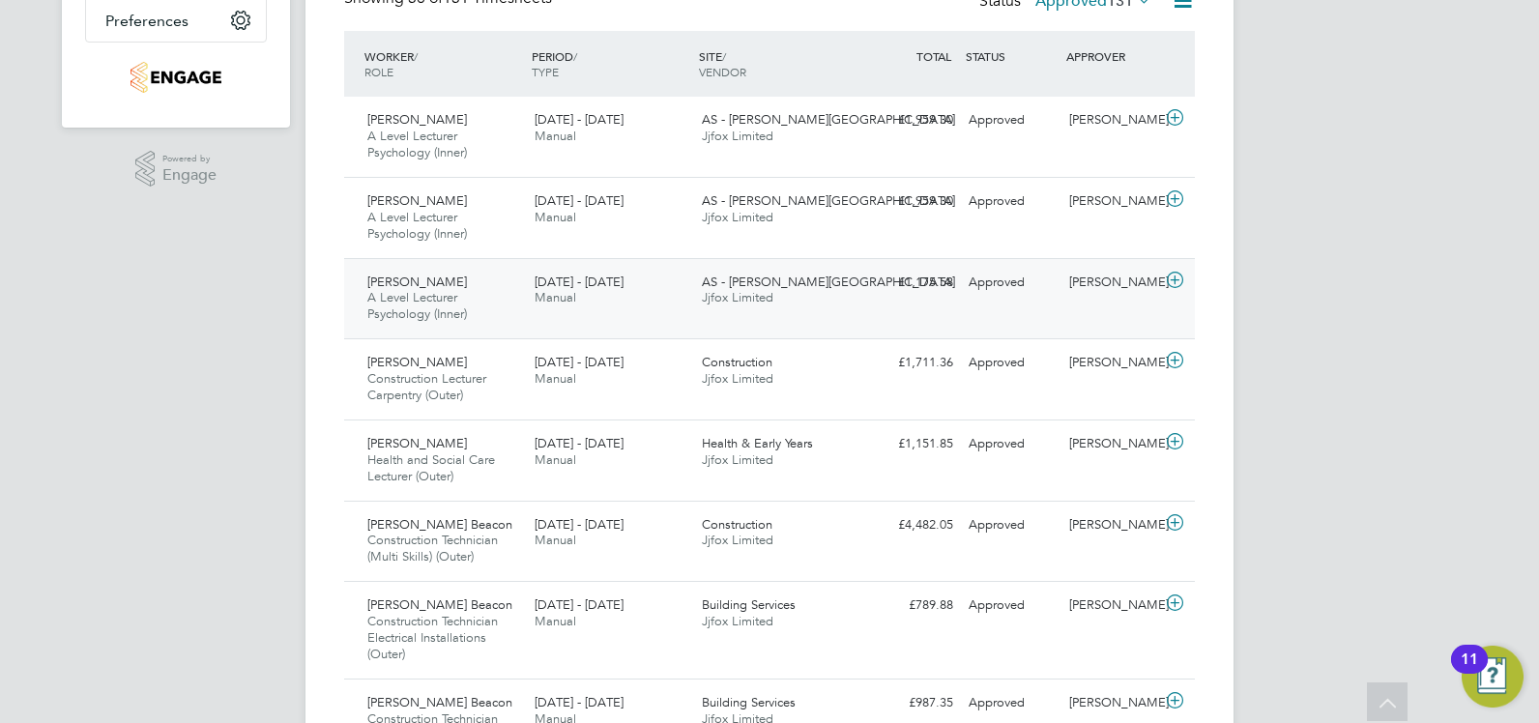
click at [1178, 283] on icon at bounding box center [1175, 280] width 24 height 15
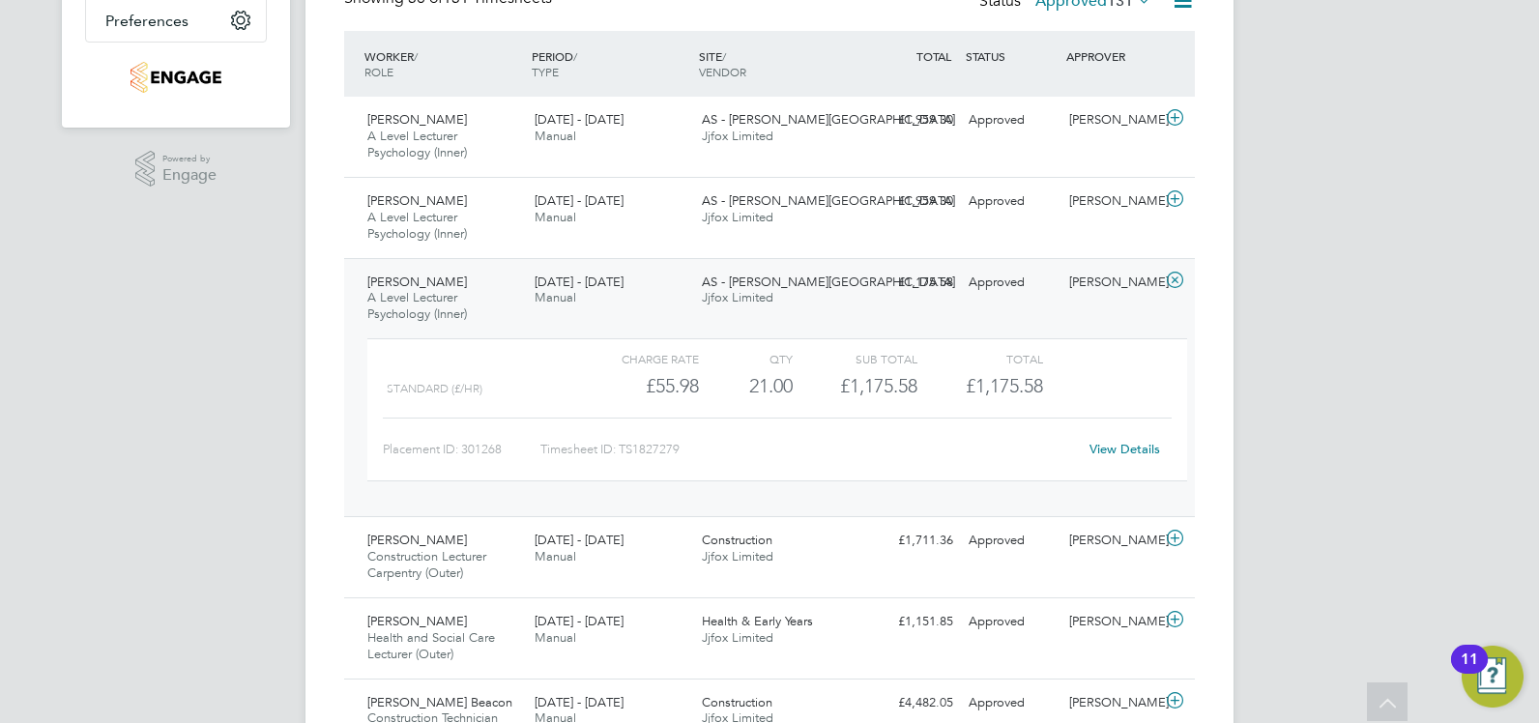
click at [1105, 444] on link "View Details" at bounding box center [1124, 449] width 71 height 16
click at [1183, 279] on icon at bounding box center [1175, 280] width 24 height 15
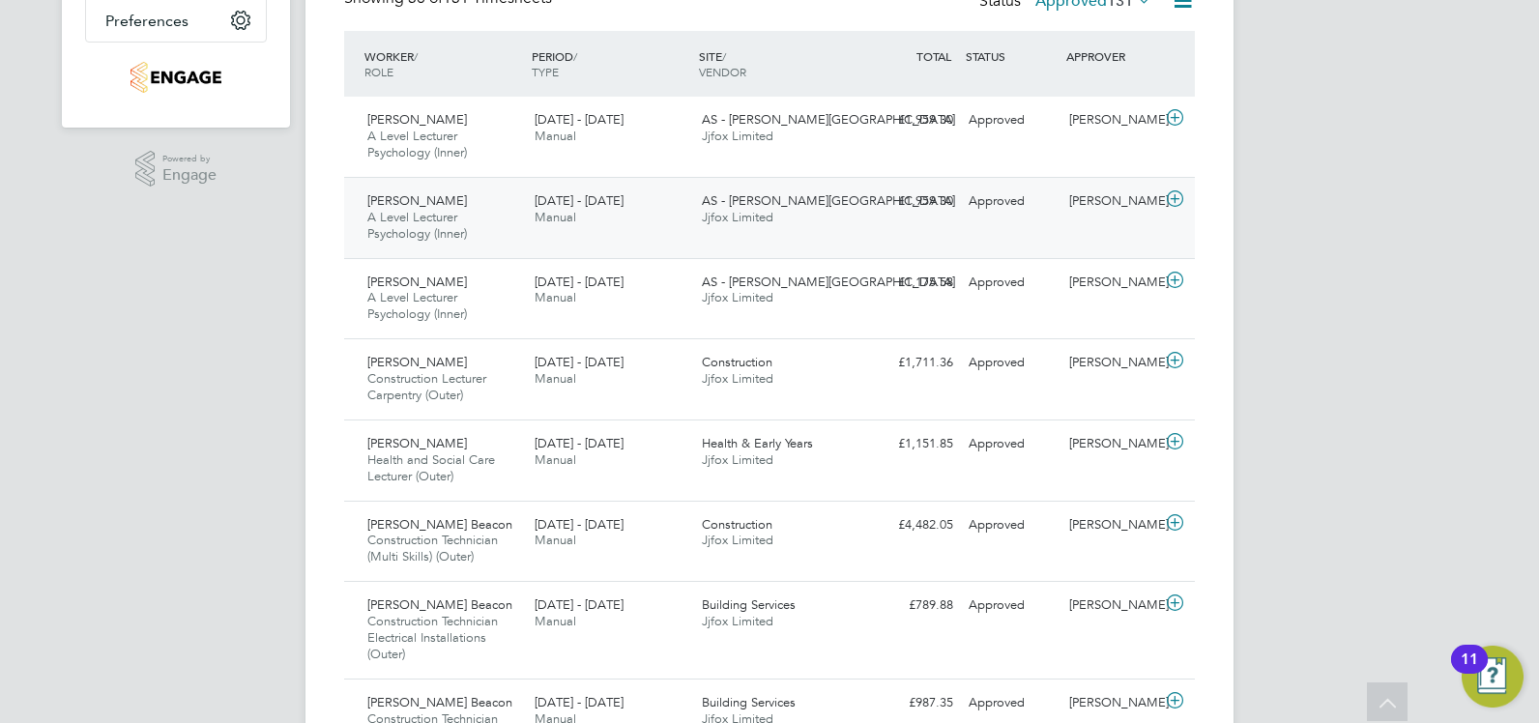
click at [787, 202] on span "AS - Attlee Academy" at bounding box center [828, 200] width 253 height 16
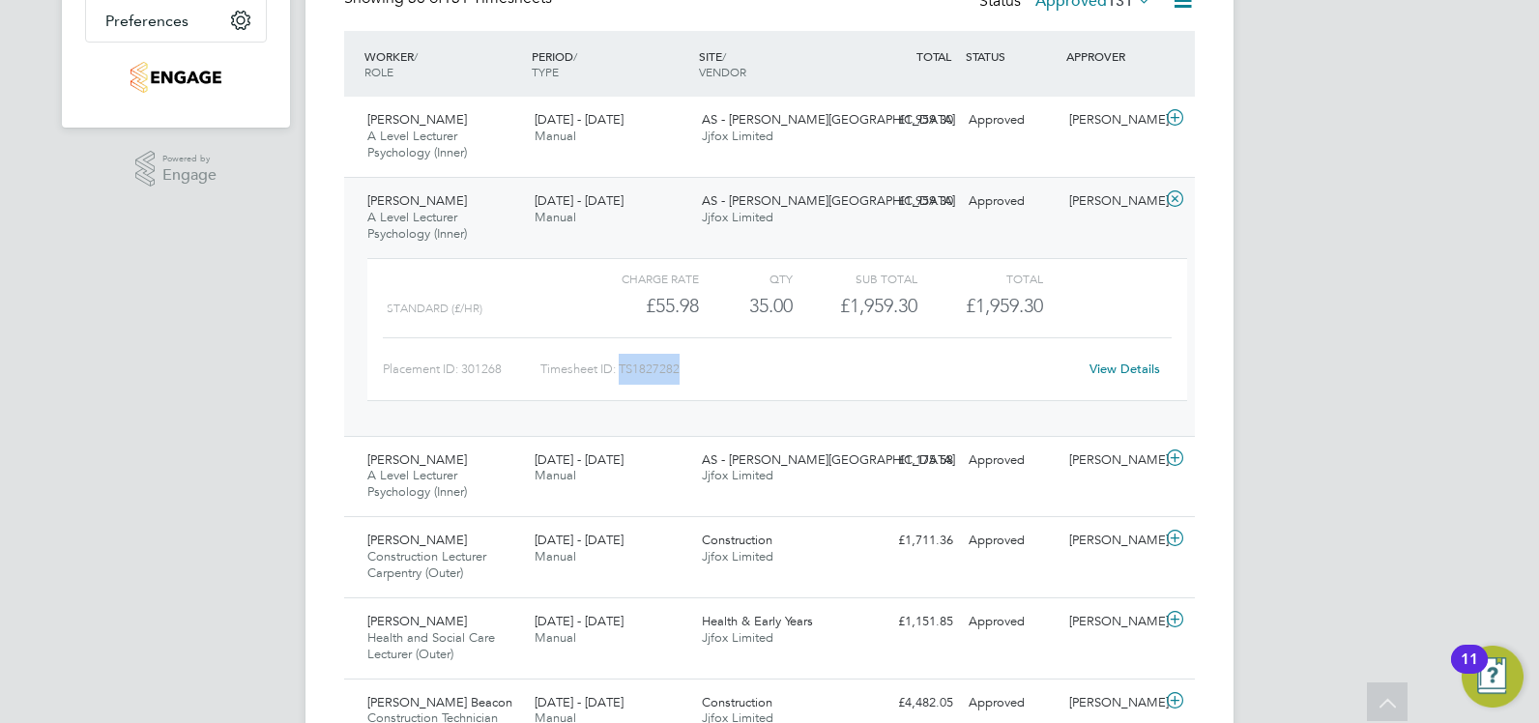
drag, startPoint x: 680, startPoint y: 371, endPoint x: 623, endPoint y: 366, distance: 57.2
click at [623, 366] on div "Timesheet ID: TS1827282" at bounding box center [808, 369] width 536 height 31
copy div "TS1827282"
click at [1103, 364] on link "View Details" at bounding box center [1124, 369] width 71 height 16
click at [1177, 205] on icon at bounding box center [1175, 198] width 24 height 15
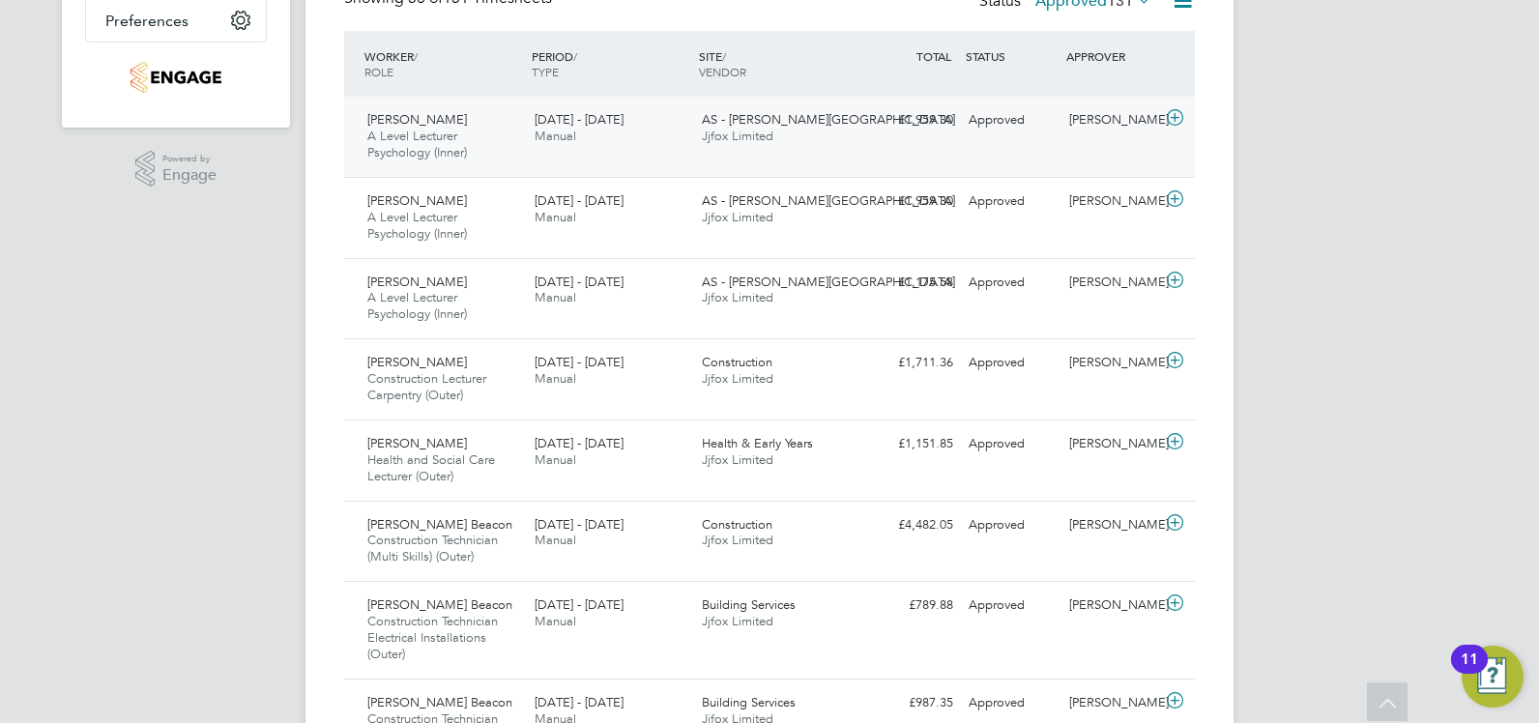
click at [842, 130] on div "AS - Attlee Academy Jjfox Limited" at bounding box center [777, 128] width 167 height 48
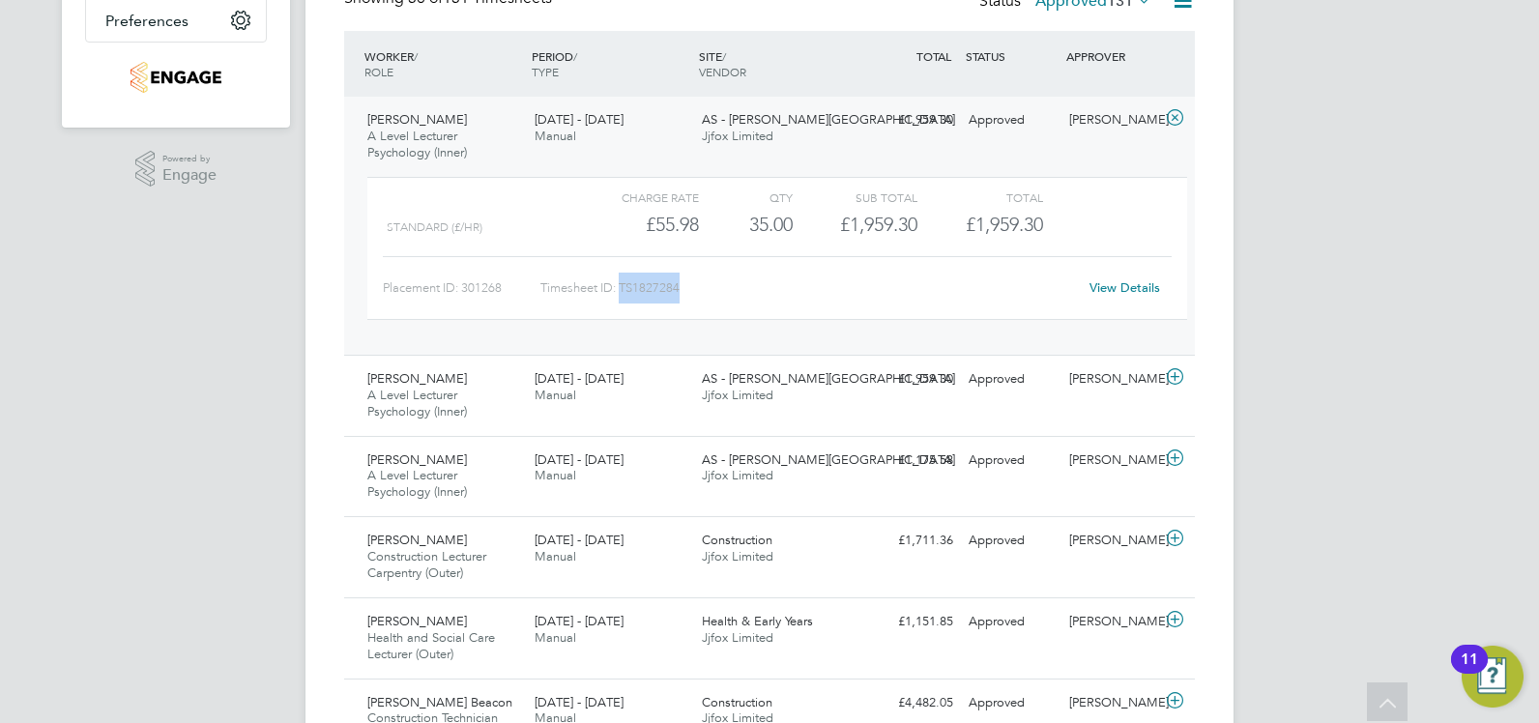
drag, startPoint x: 694, startPoint y: 285, endPoint x: 622, endPoint y: 294, distance: 72.0
click at [622, 294] on div "Timesheet ID: TS1827284" at bounding box center [808, 288] width 536 height 31
copy div "TS1827284"
click at [672, 130] on div "15 - 21 Sep 2025 Manual" at bounding box center [610, 128] width 167 height 48
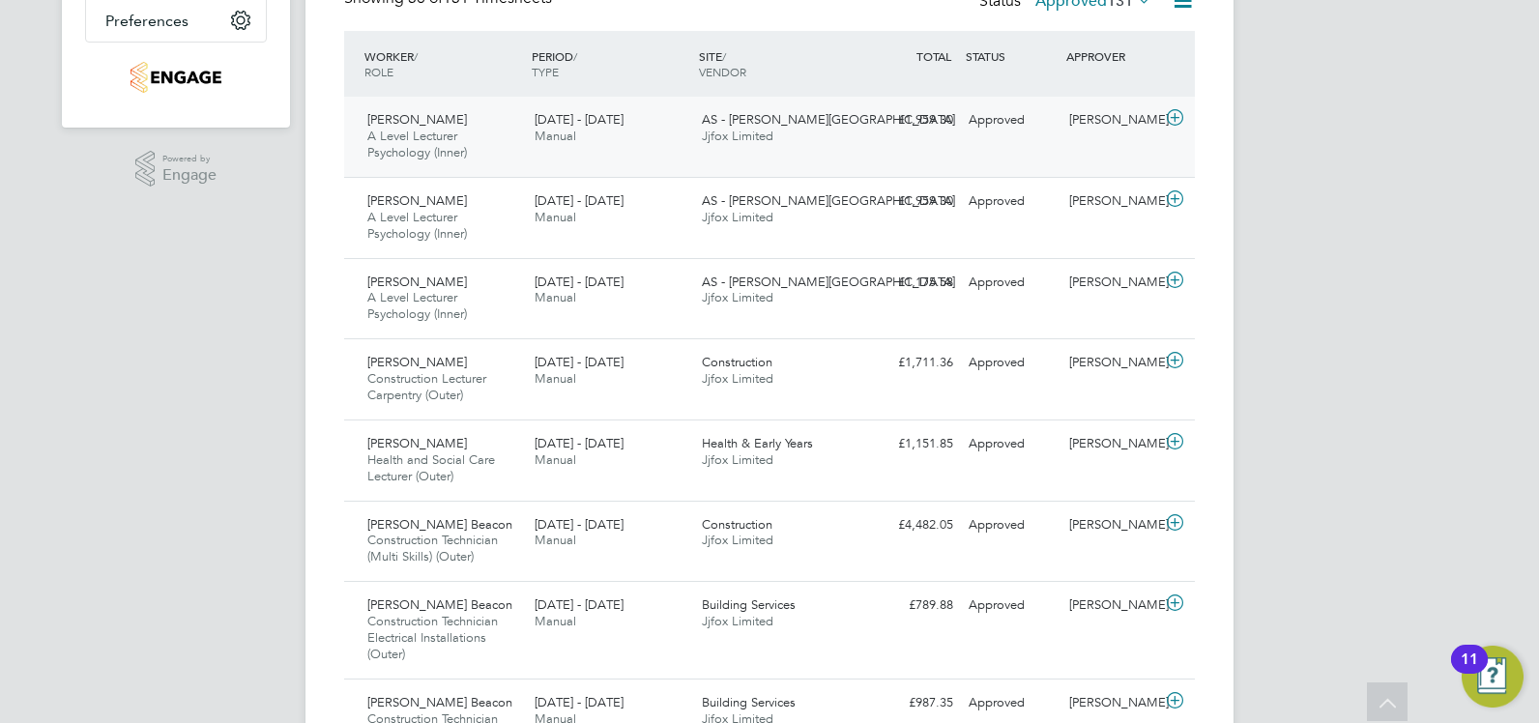
click at [815, 117] on span "AS - Attlee Academy" at bounding box center [828, 119] width 253 height 16
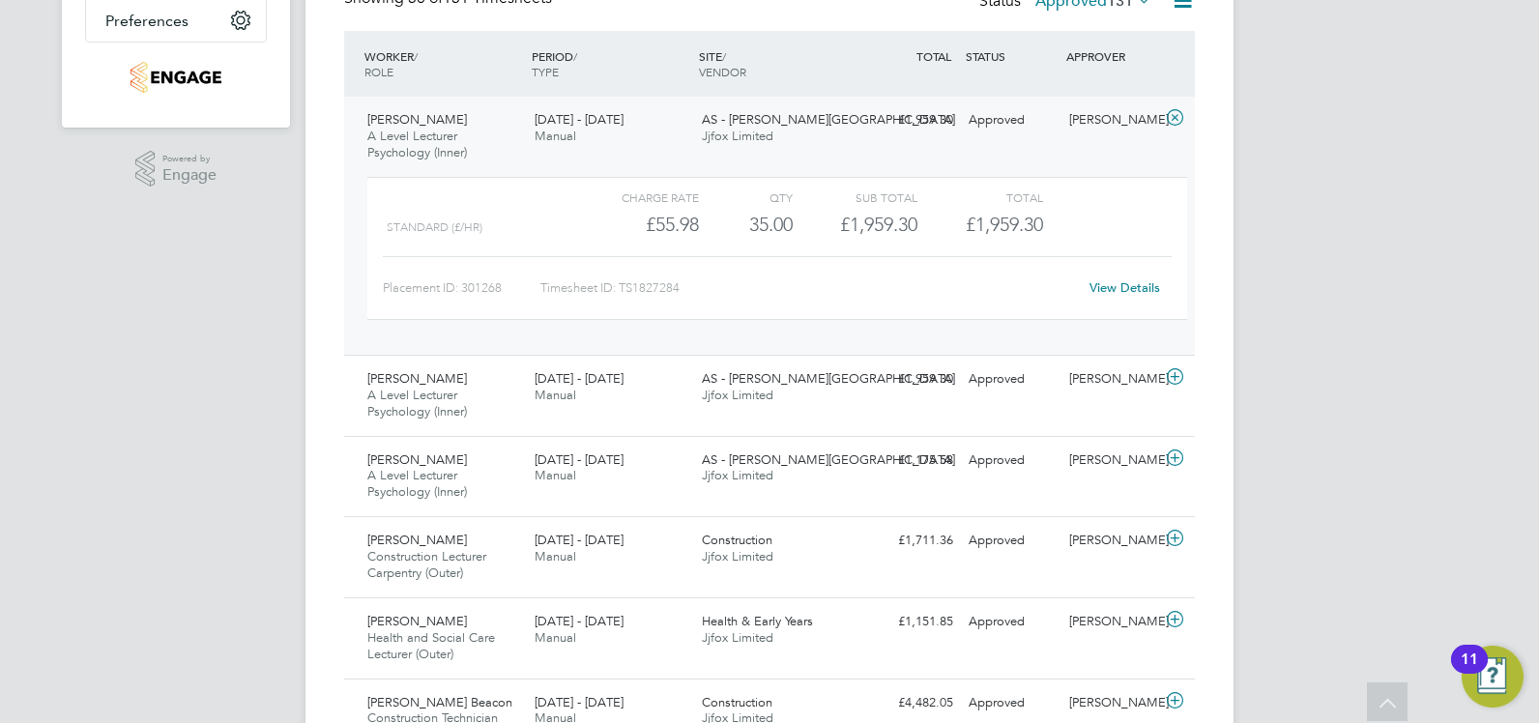
click at [1106, 285] on link "View Details" at bounding box center [1124, 287] width 71 height 16
click at [1169, 118] on icon at bounding box center [1175, 117] width 24 height 15
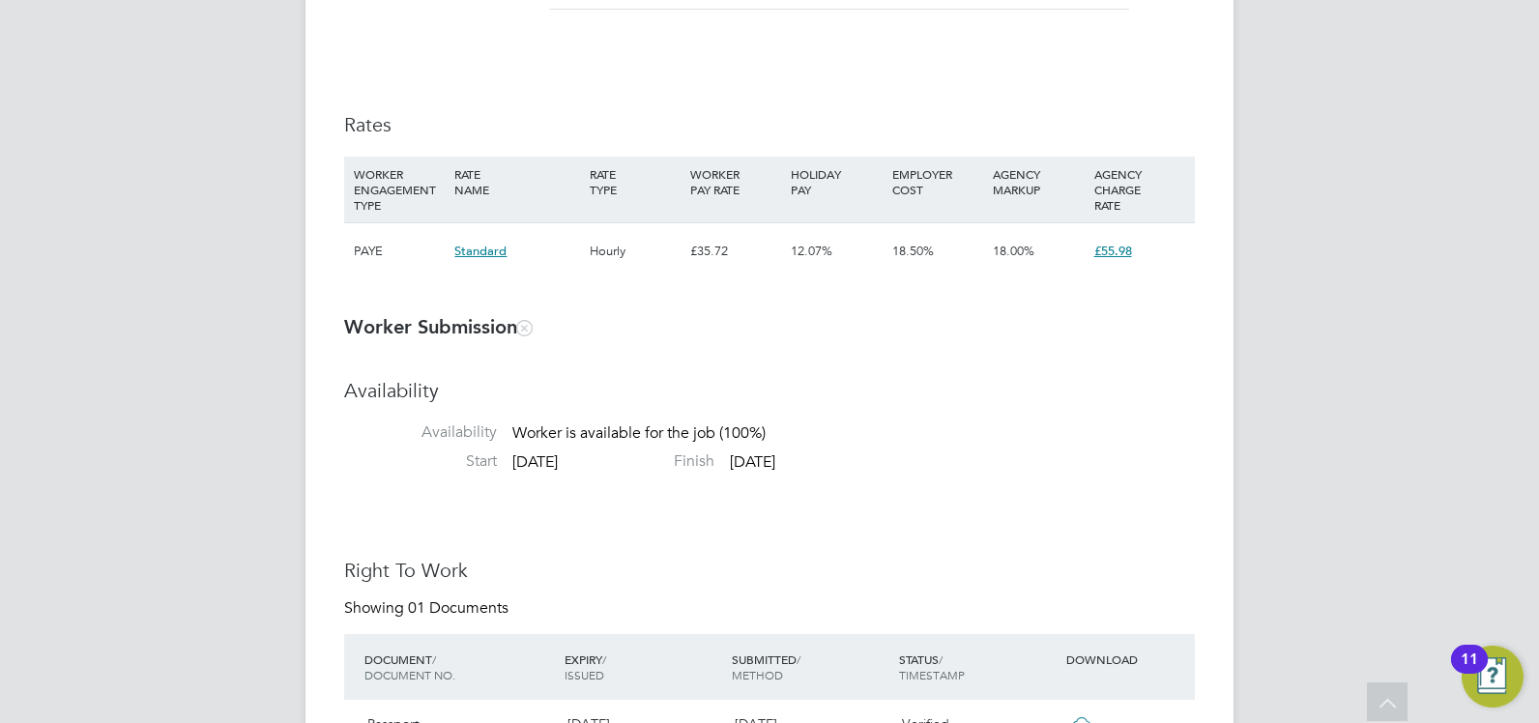
scroll to position [1329, 0]
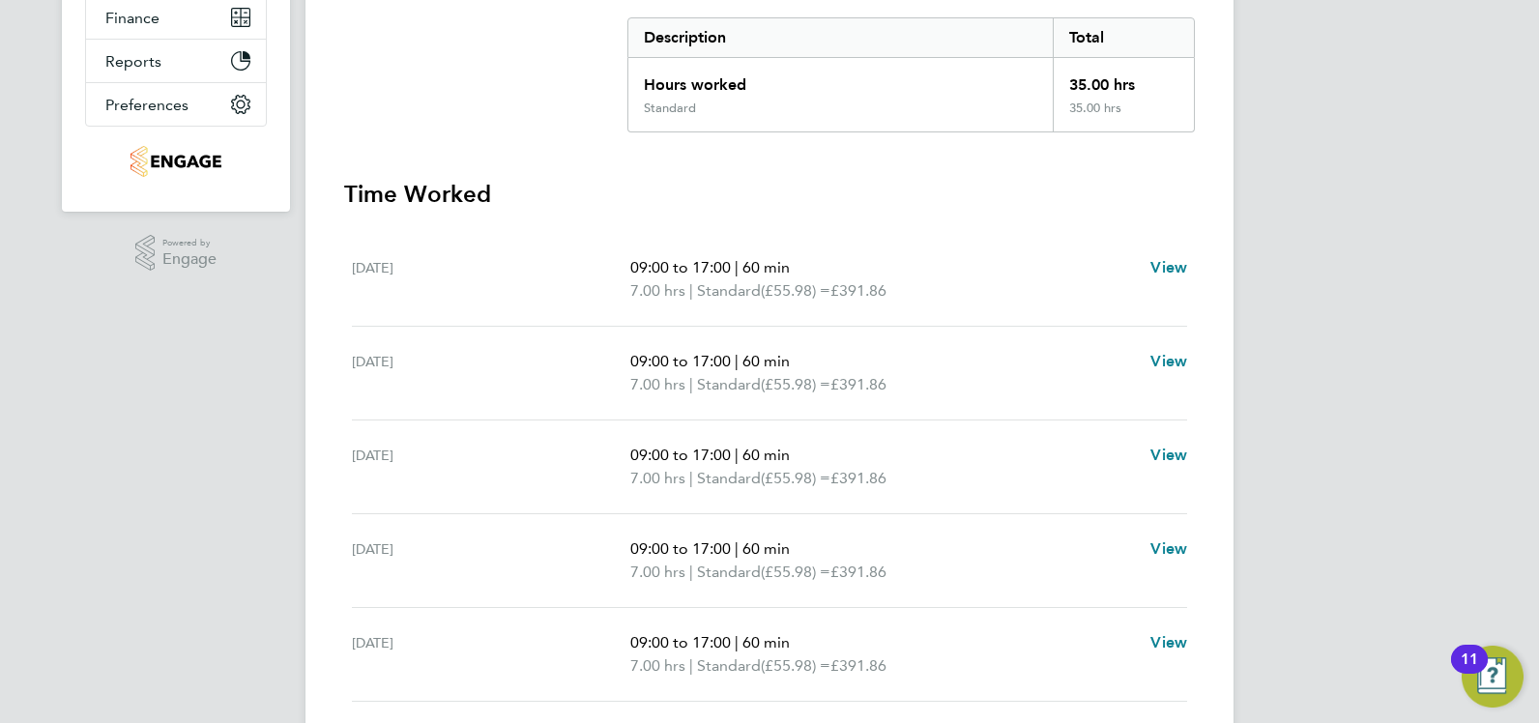
scroll to position [303, 0]
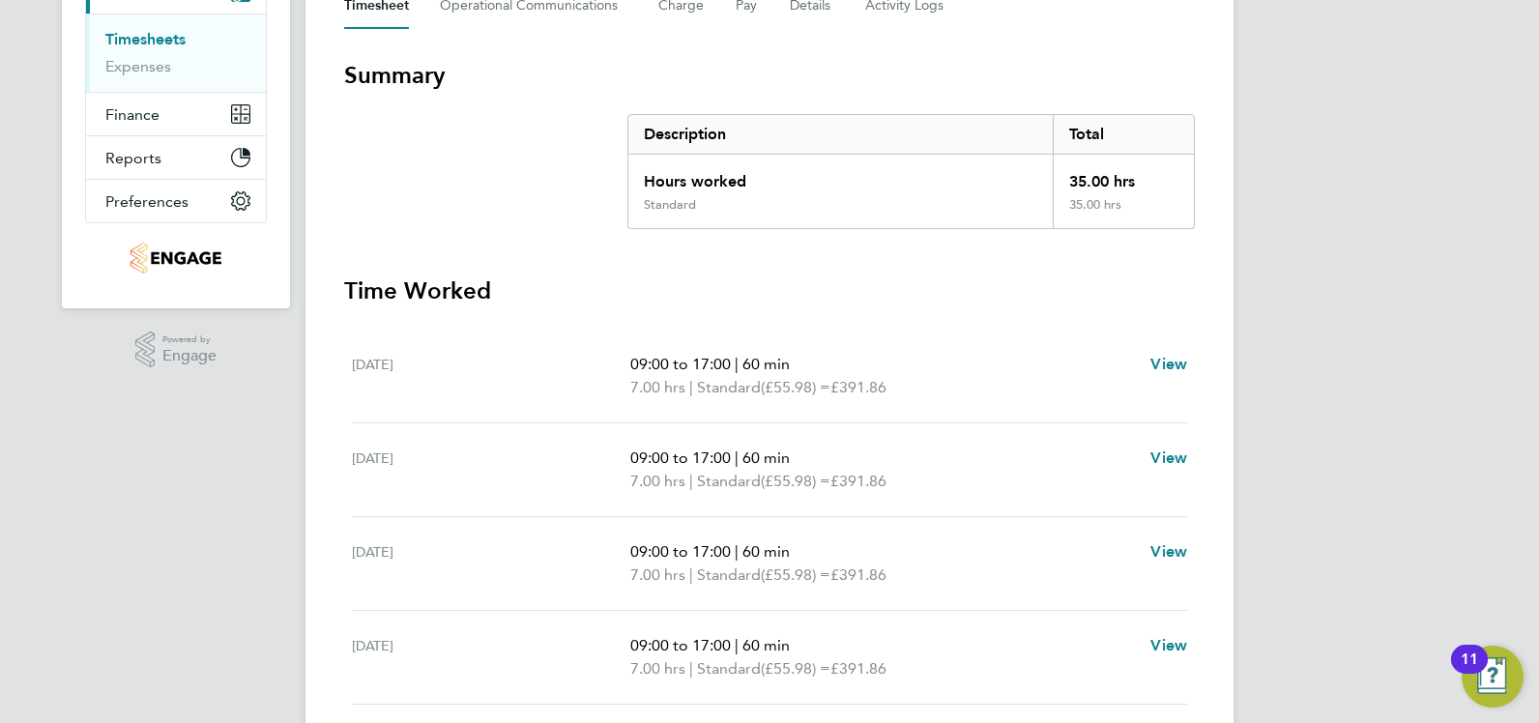
scroll to position [206, 0]
